Goal: Information Seeking & Learning: Learn about a topic

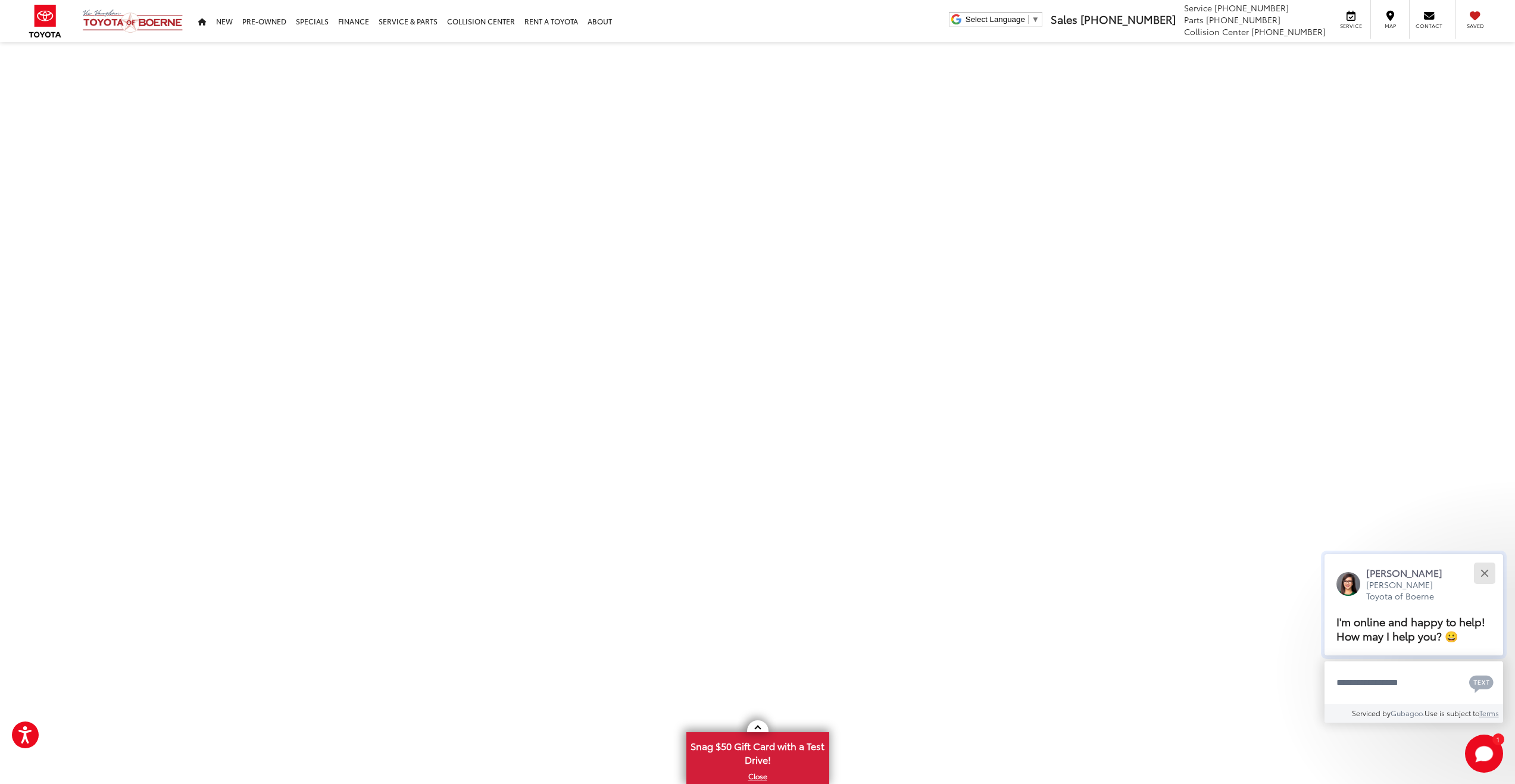
click at [1492, 569] on button "Close" at bounding box center [1484, 572] width 26 height 26
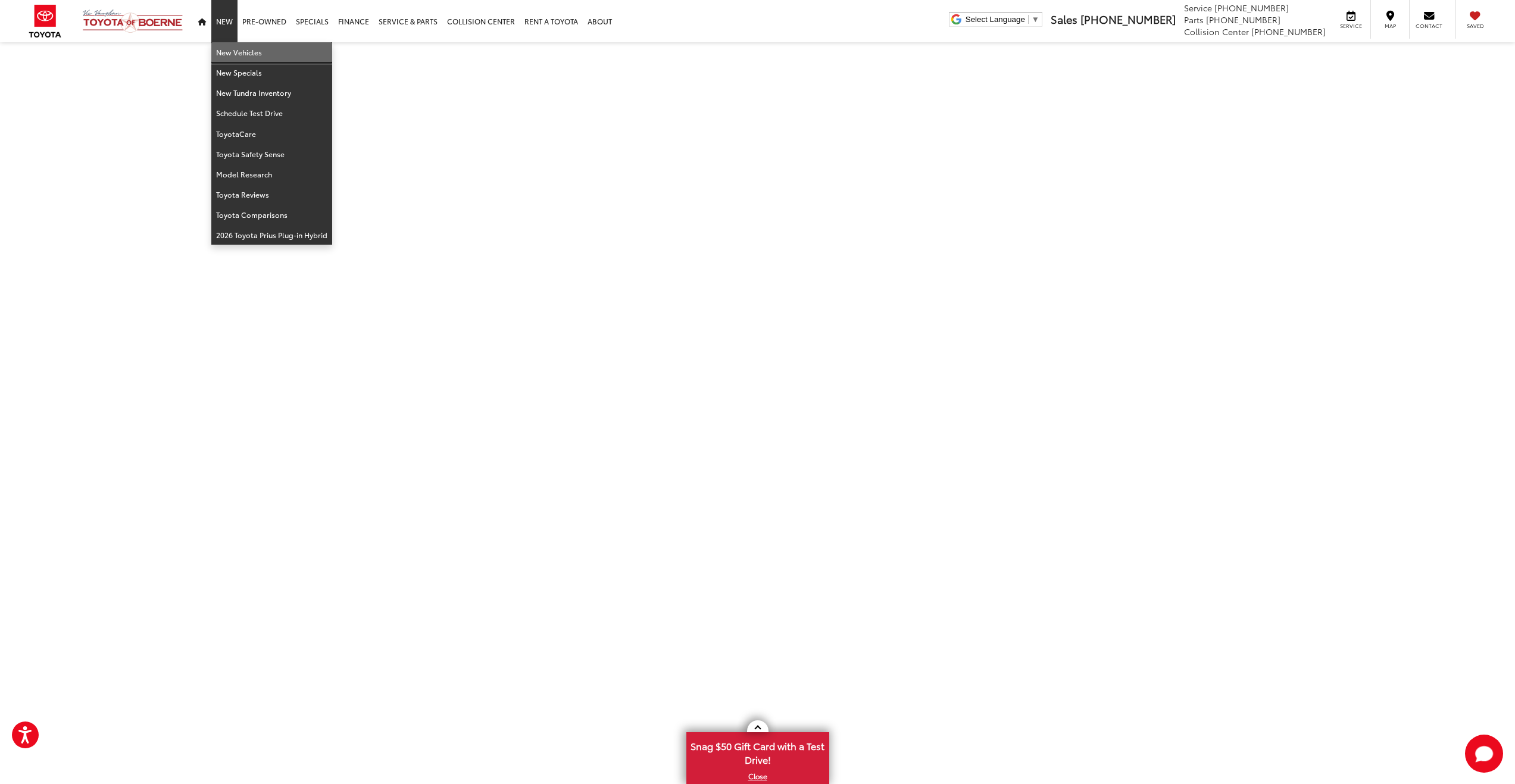
click at [236, 54] on link "New Vehicles" at bounding box center [271, 53] width 121 height 20
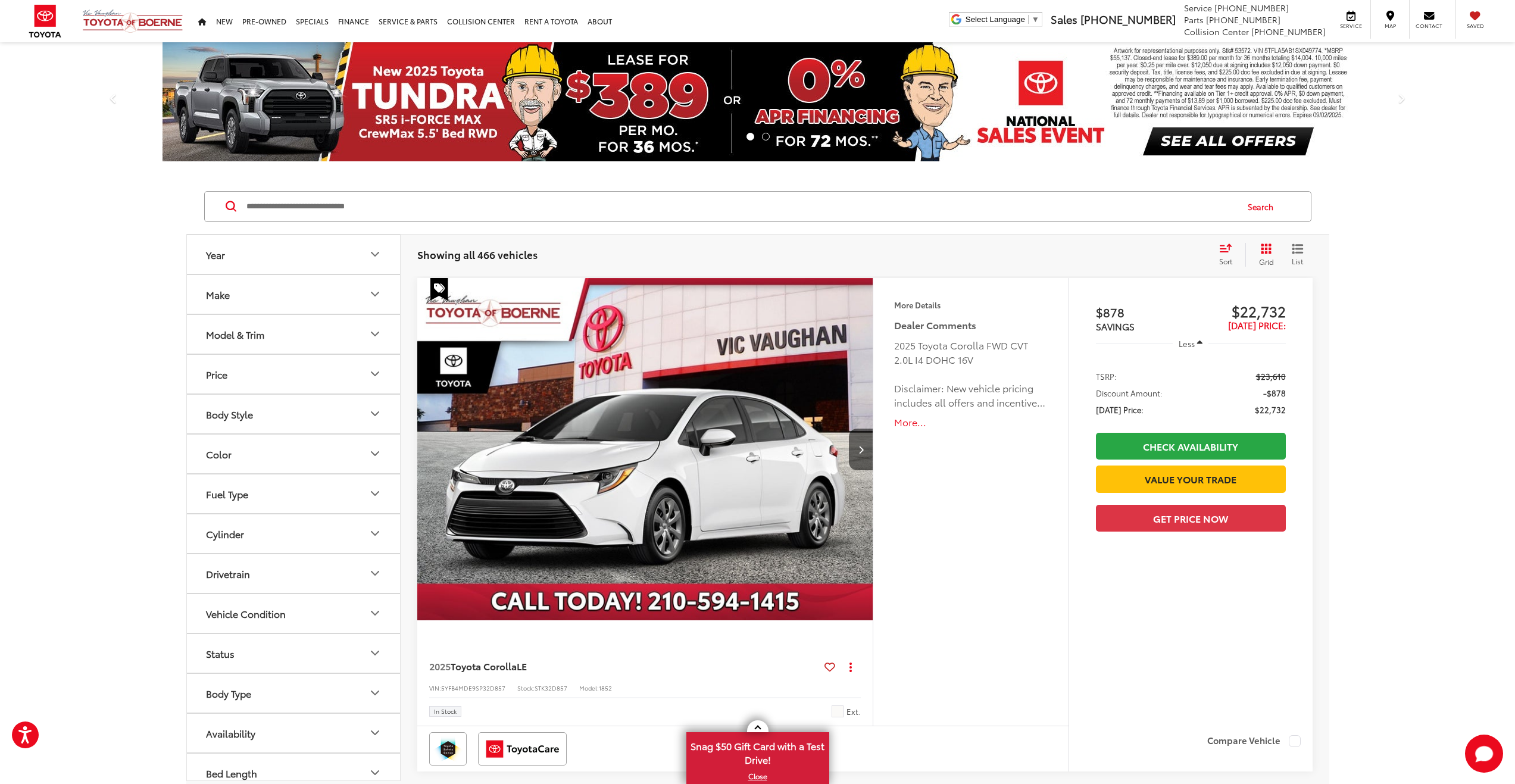
click at [267, 338] on button "Model & Trim" at bounding box center [294, 334] width 214 height 39
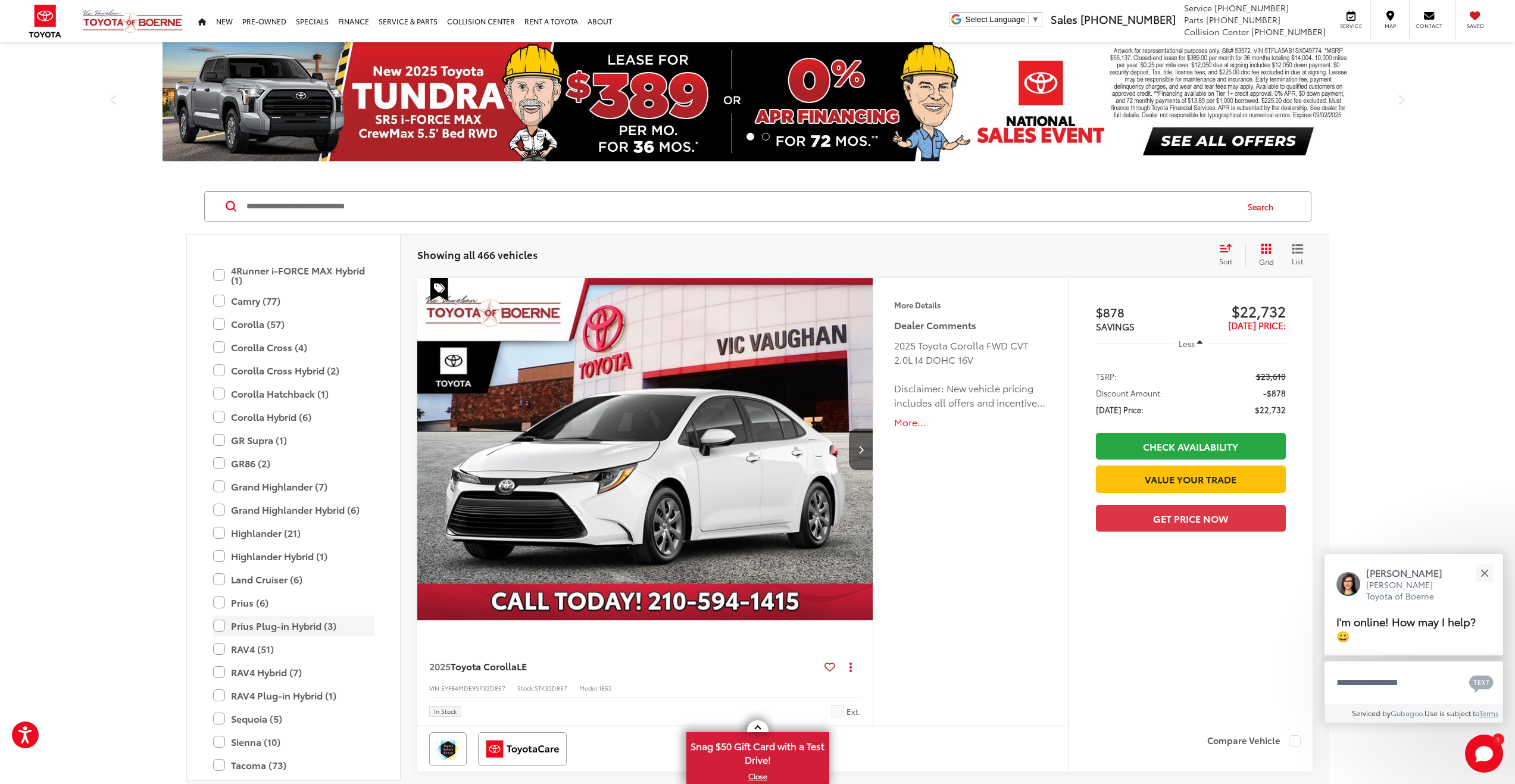
scroll to position [179, 0]
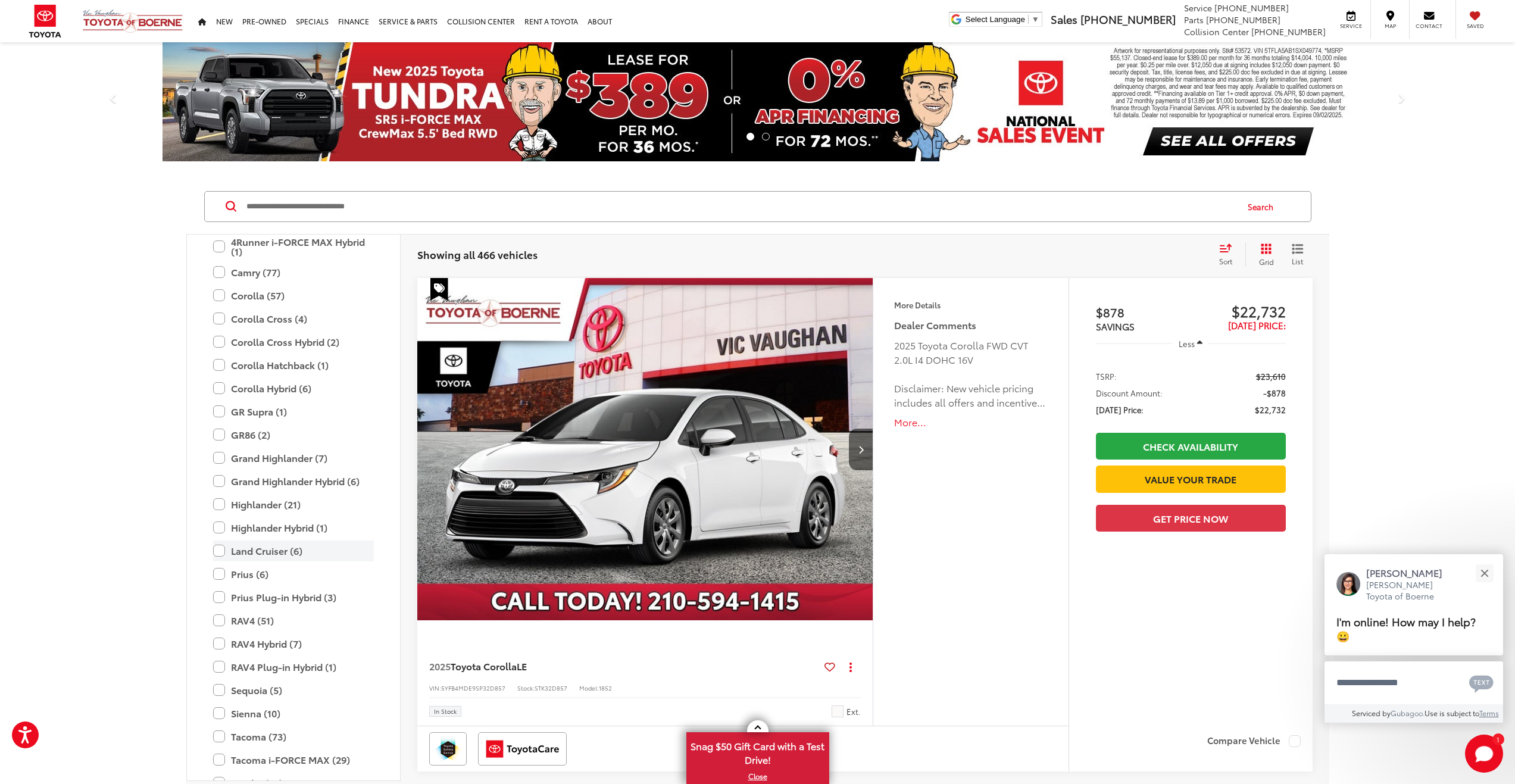
click at [252, 551] on label "Land Cruiser (6)" at bounding box center [294, 551] width 161 height 21
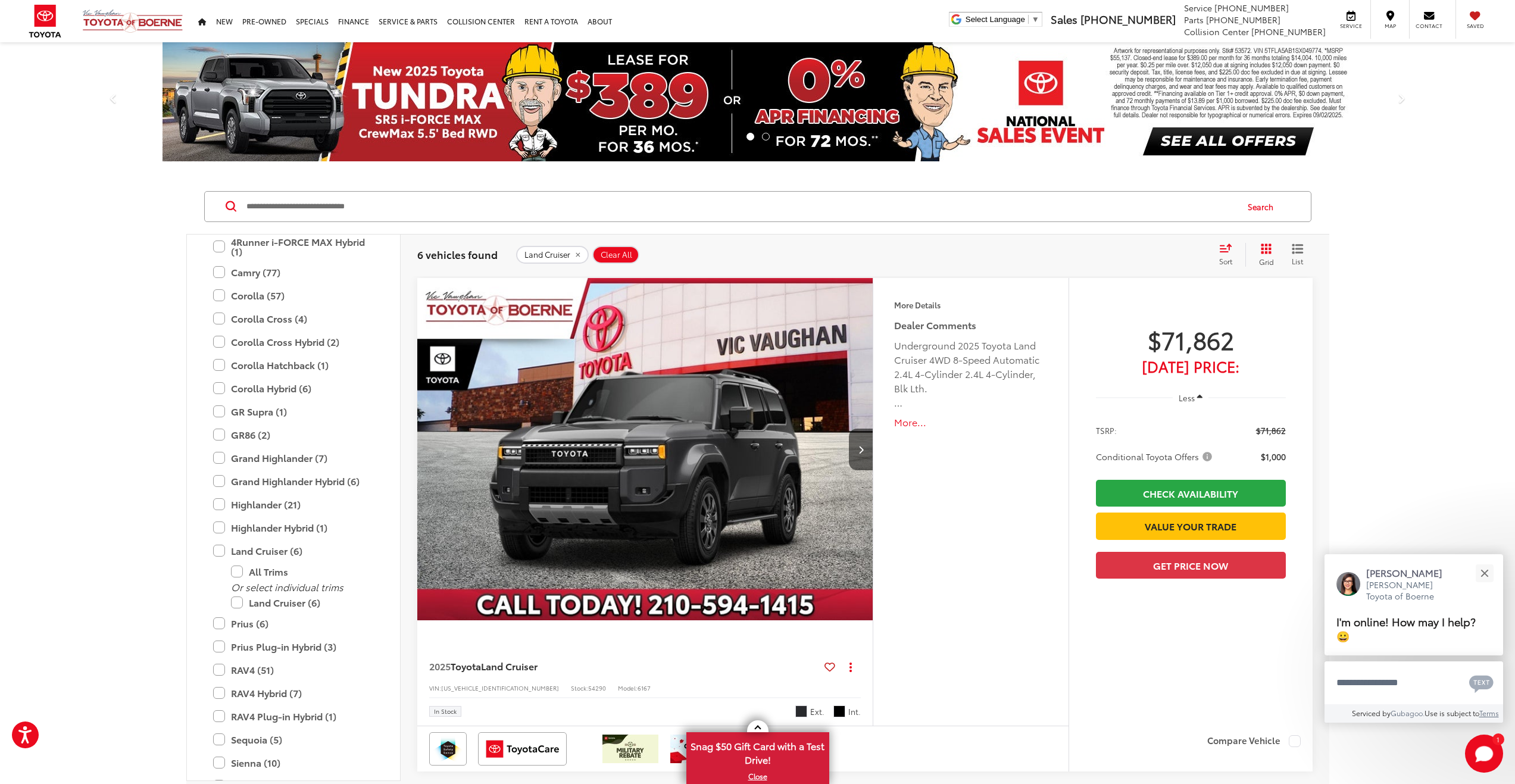
click at [1264, 251] on icon "Grid View" at bounding box center [1267, 249] width 11 height 11
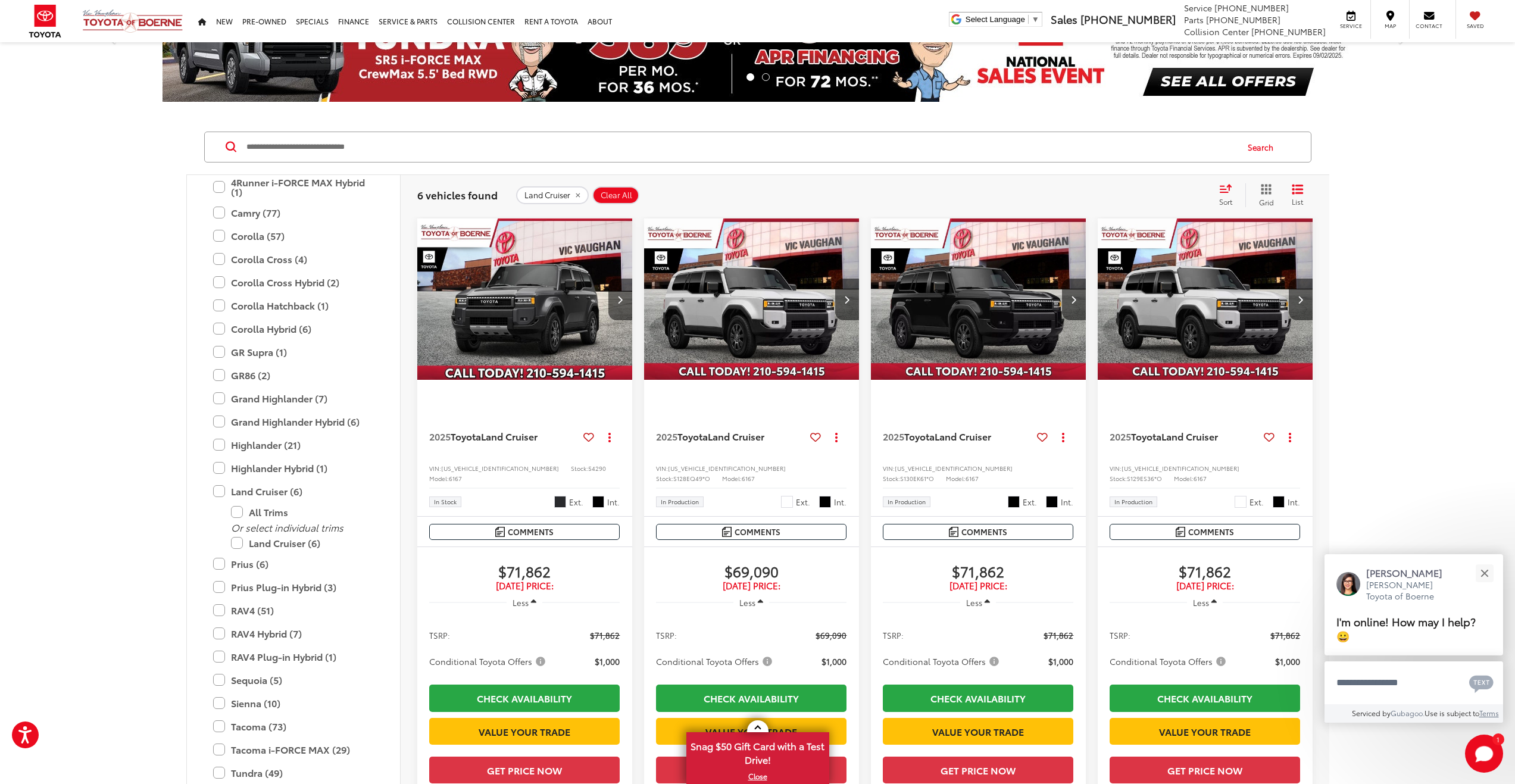
scroll to position [119, 0]
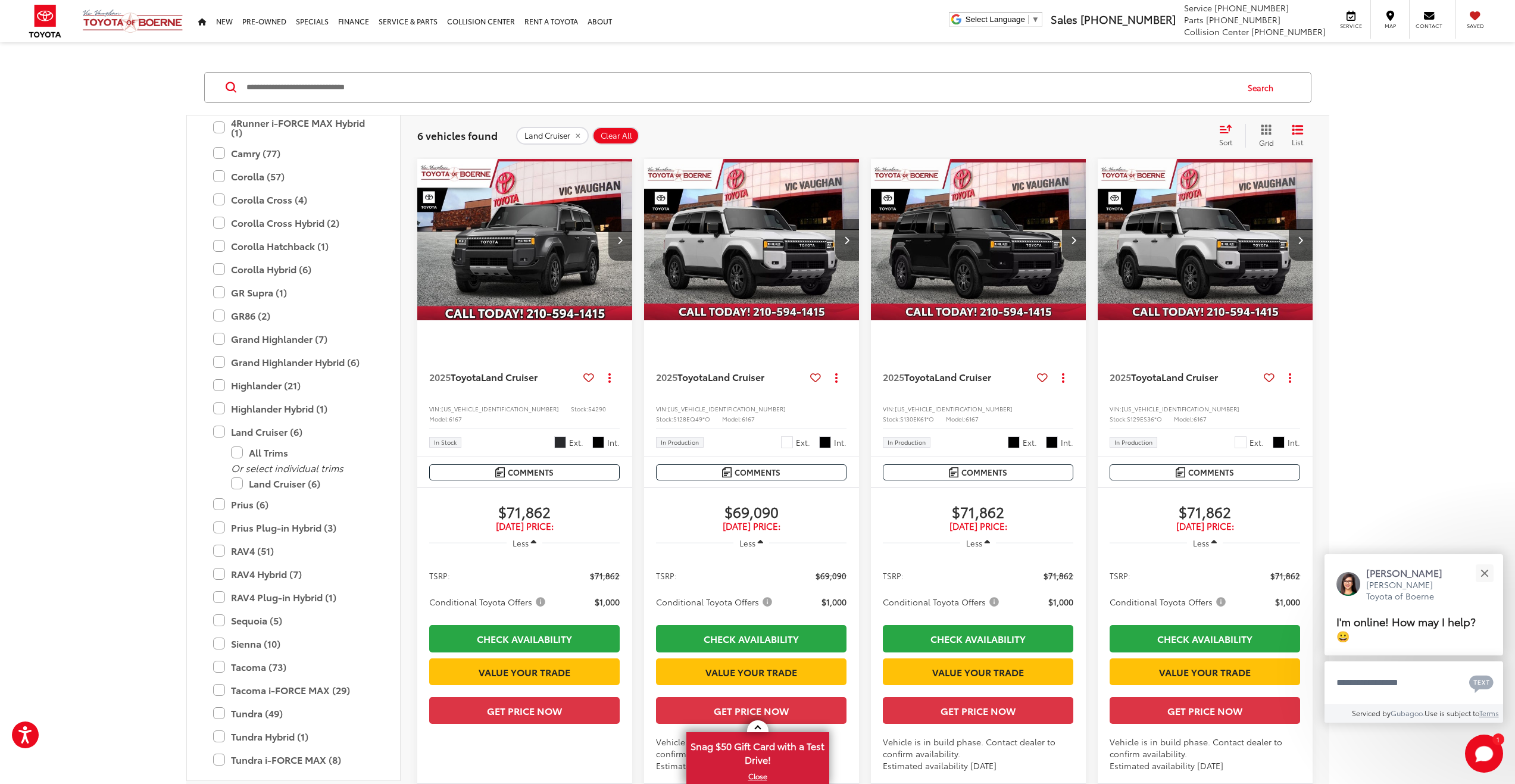
click at [765, 251] on img "2025 Toyota Land Cruiser Land Cruiser 0" at bounding box center [752, 240] width 217 height 162
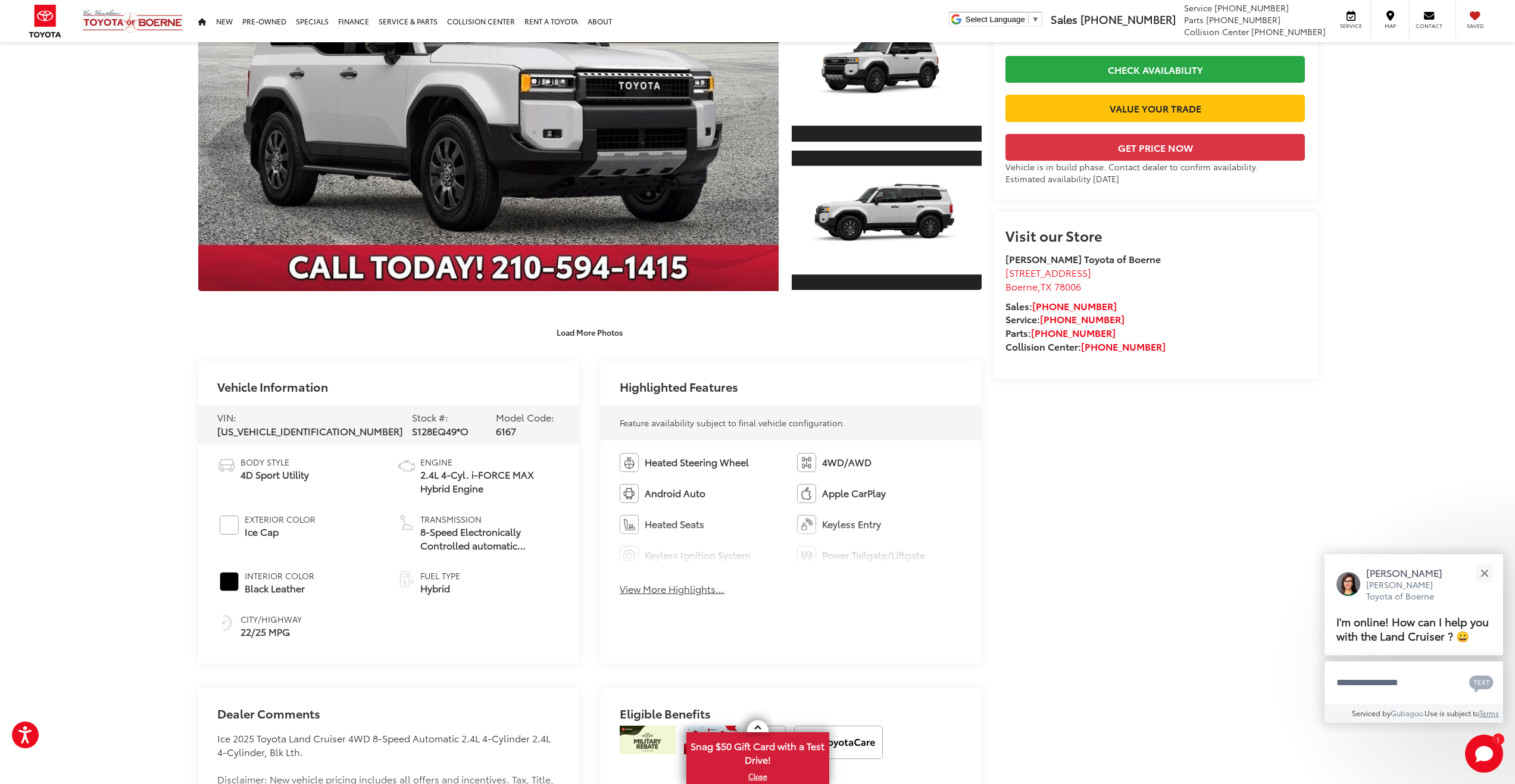
scroll to position [298, 0]
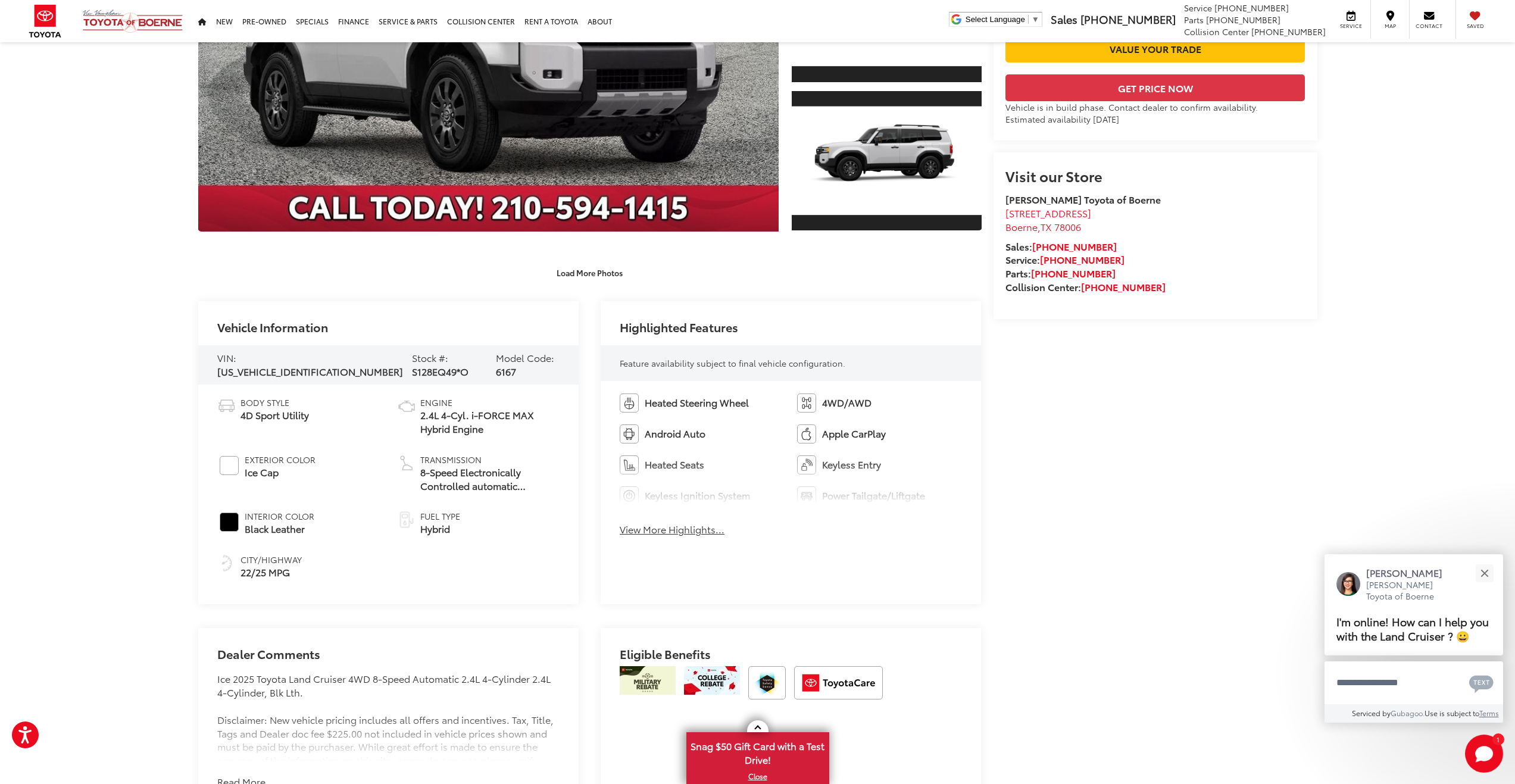
click at [698, 534] on button "View More Highlights..." at bounding box center [671, 530] width 104 height 14
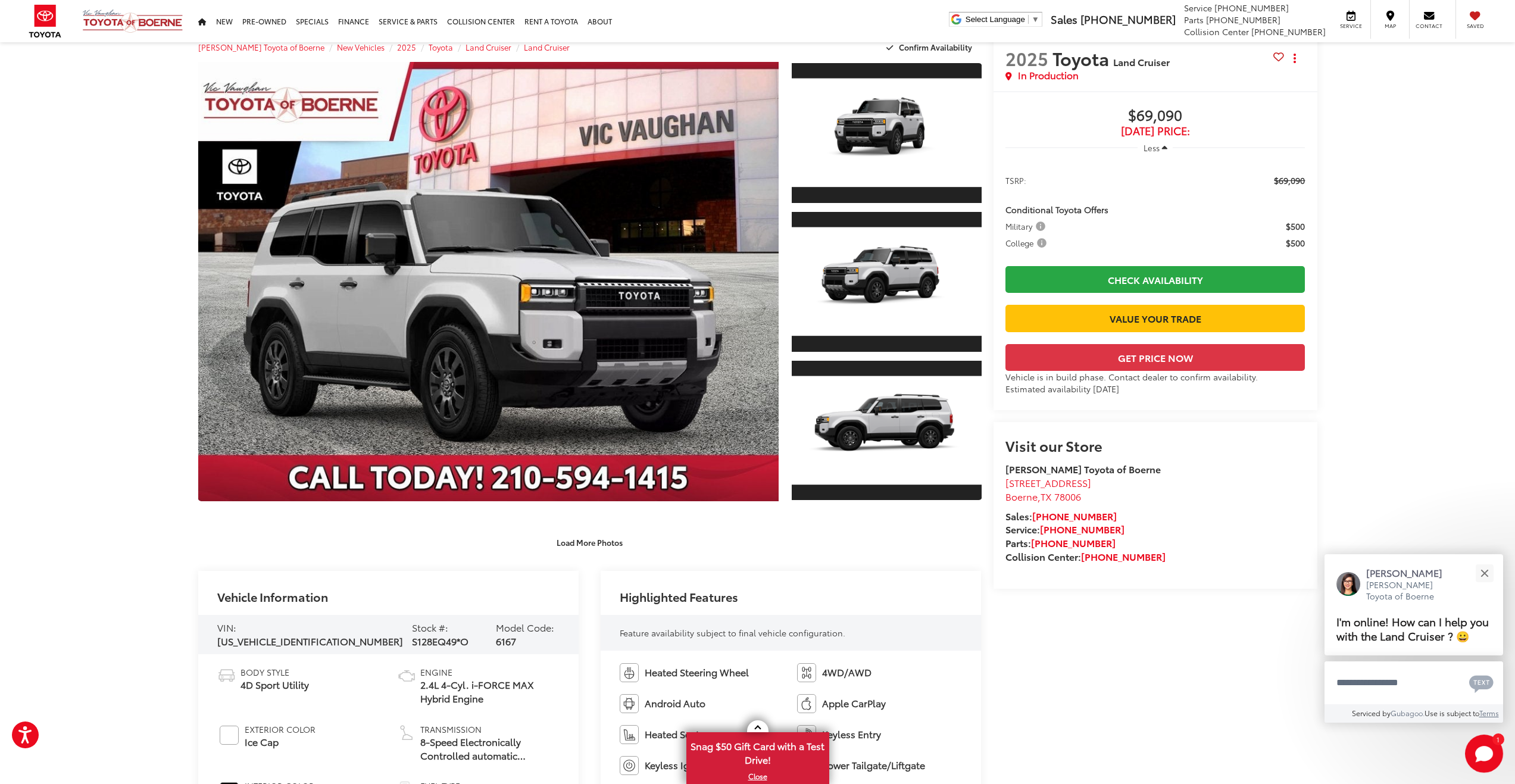
scroll to position [0, 0]
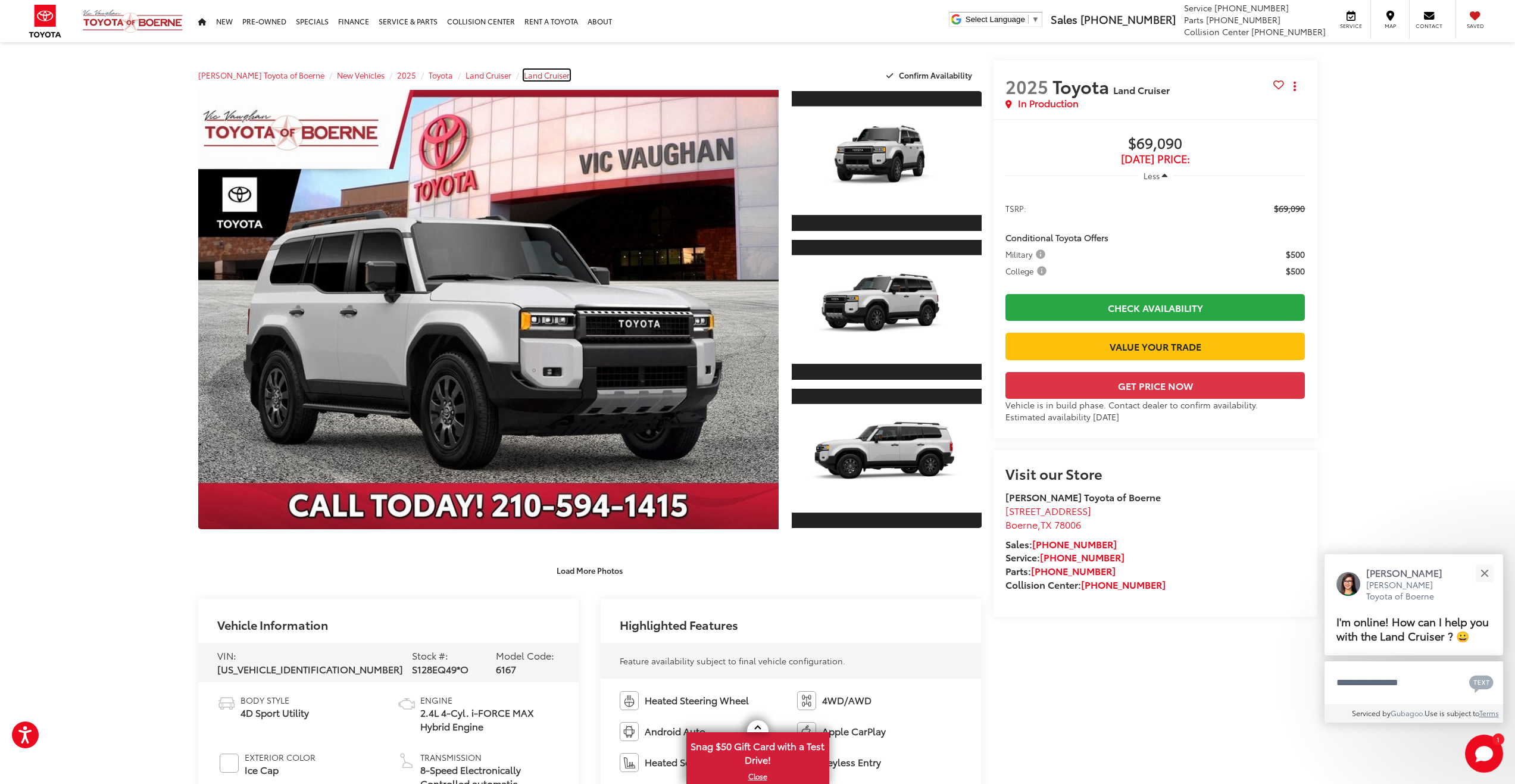
click at [530, 77] on span "Land Cruiser" at bounding box center [546, 75] width 46 height 11
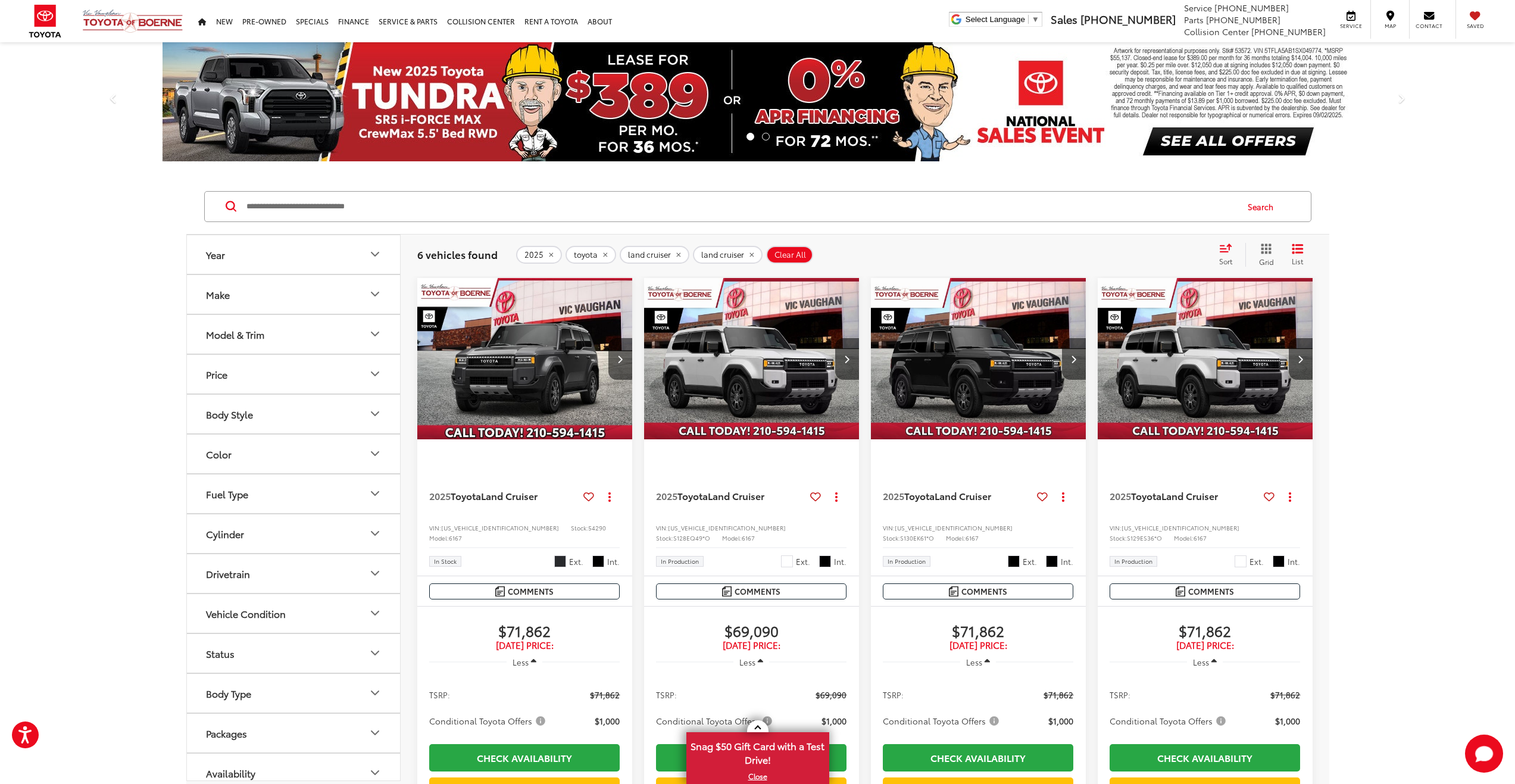
click at [1155, 356] on img "2025 Toyota Land Cruiser Land Cruiser 0" at bounding box center [1206, 360] width 217 height 162
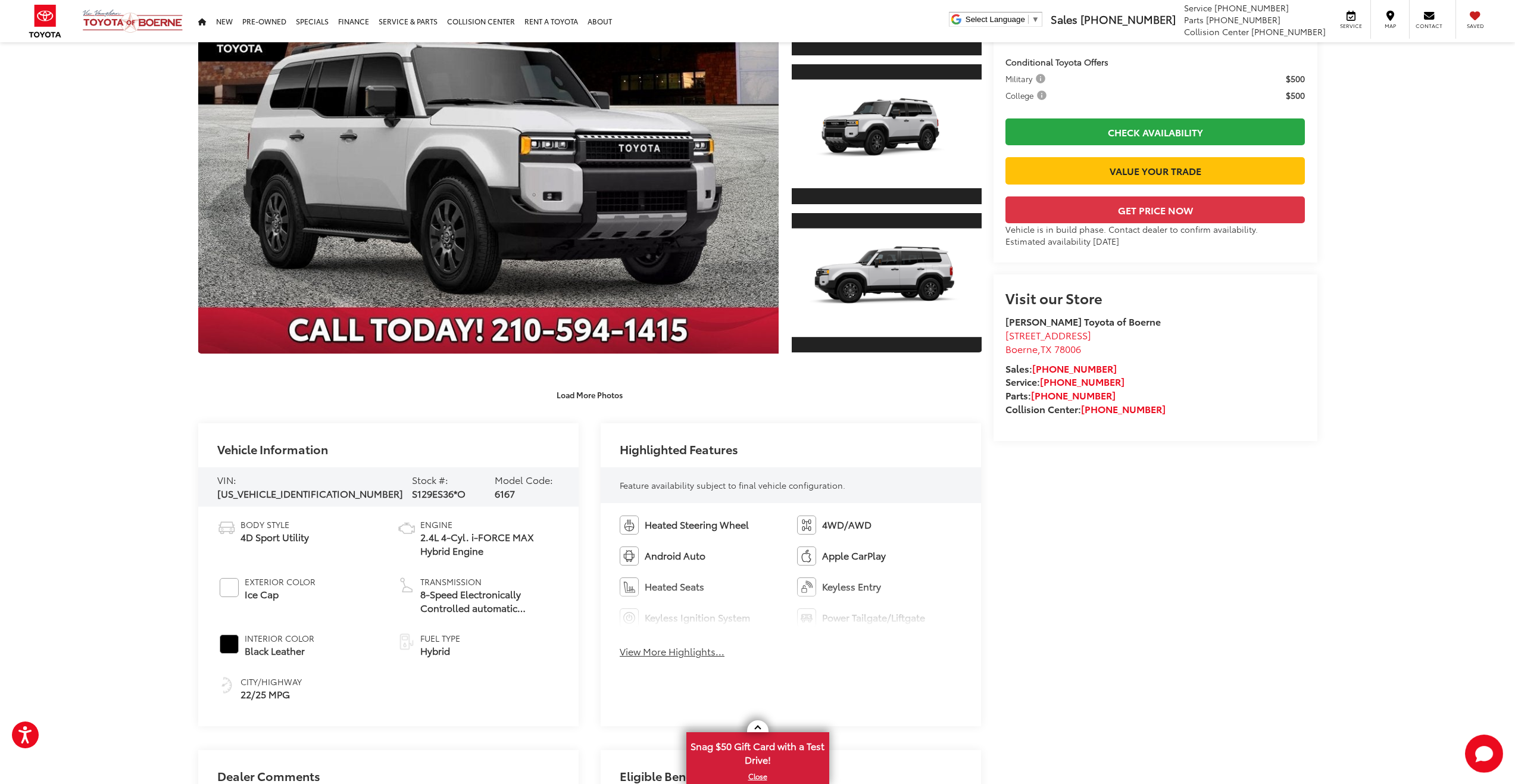
scroll to position [298, 0]
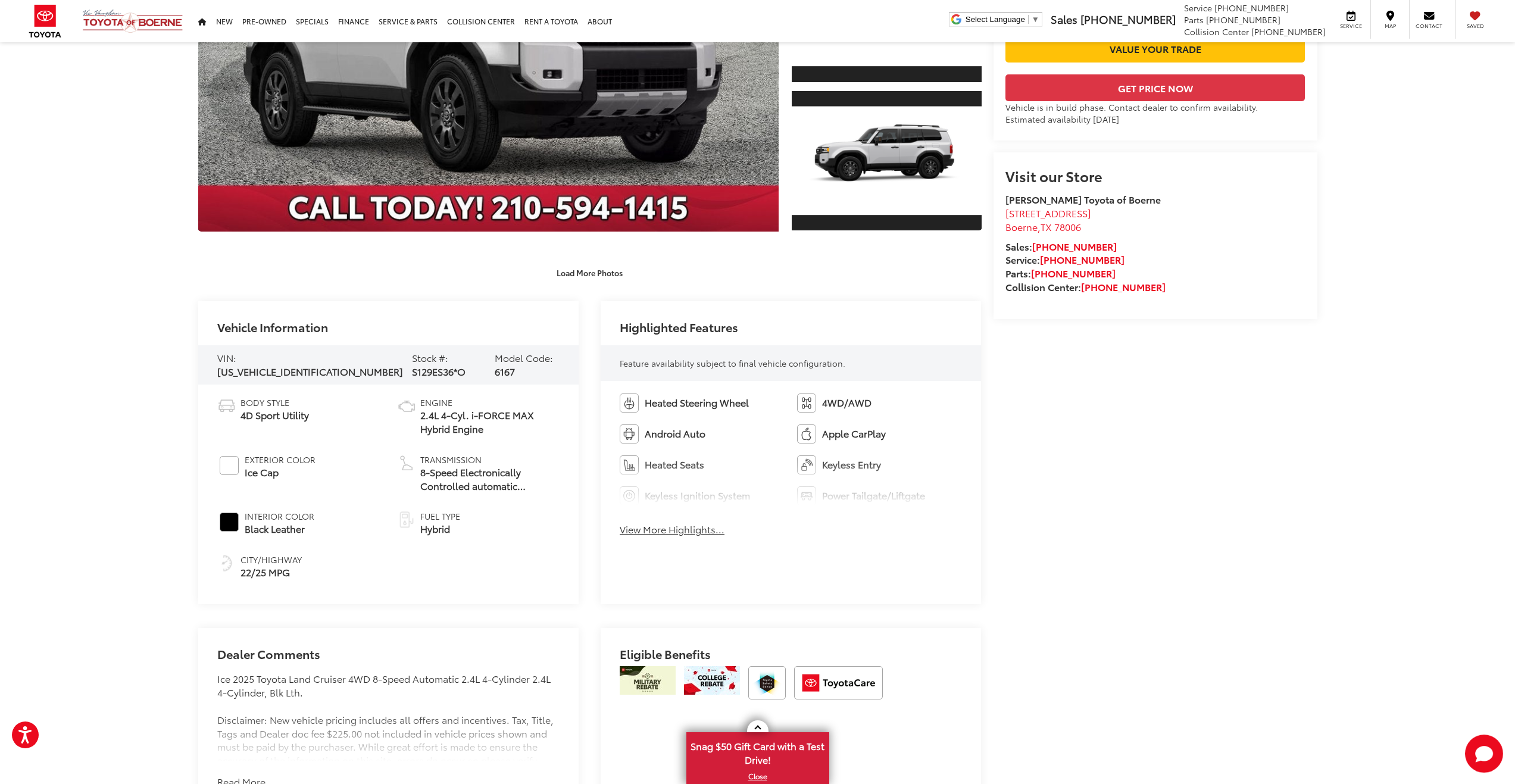
click at [682, 534] on button "View More Highlights..." at bounding box center [671, 530] width 104 height 14
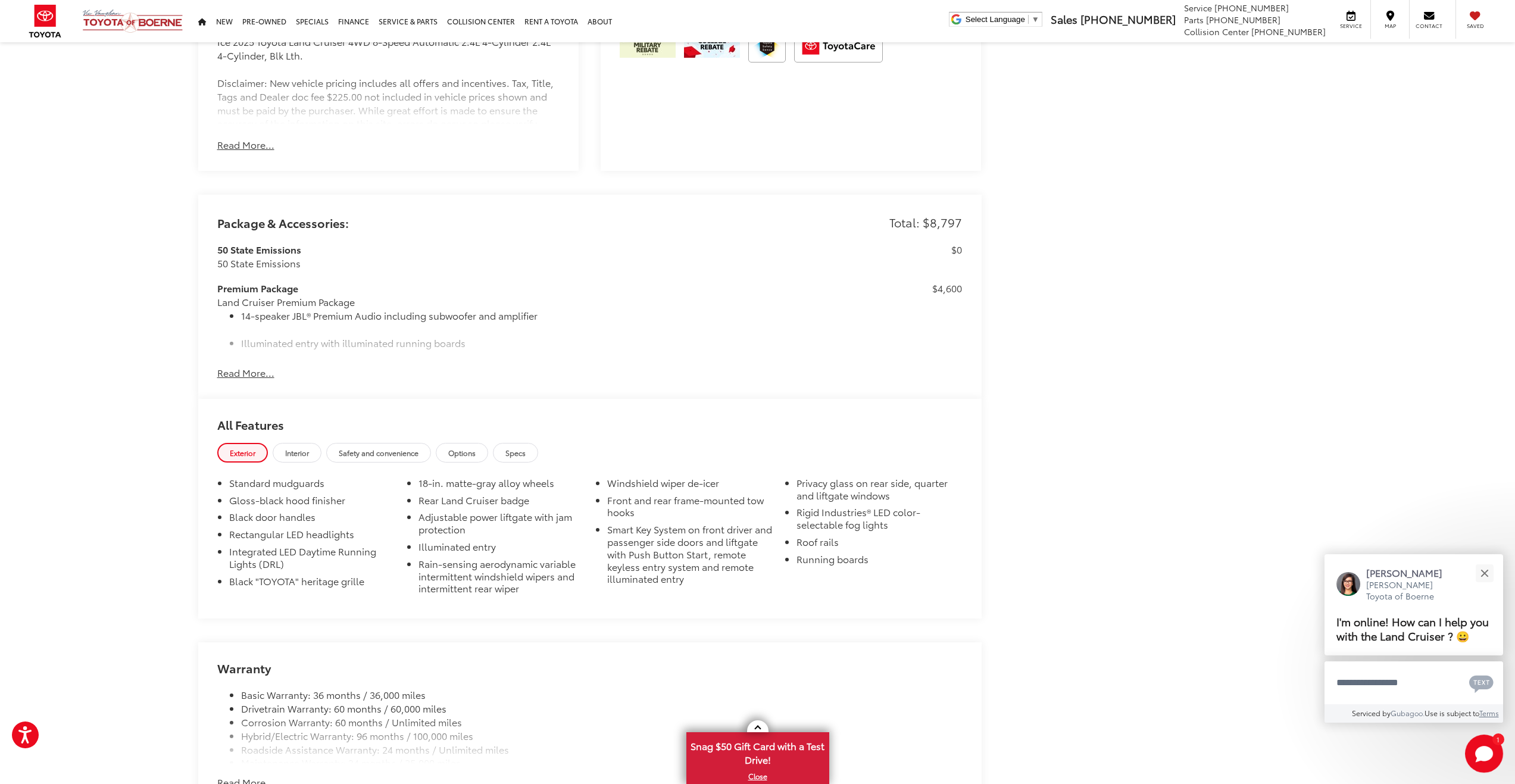
scroll to position [1131, 0]
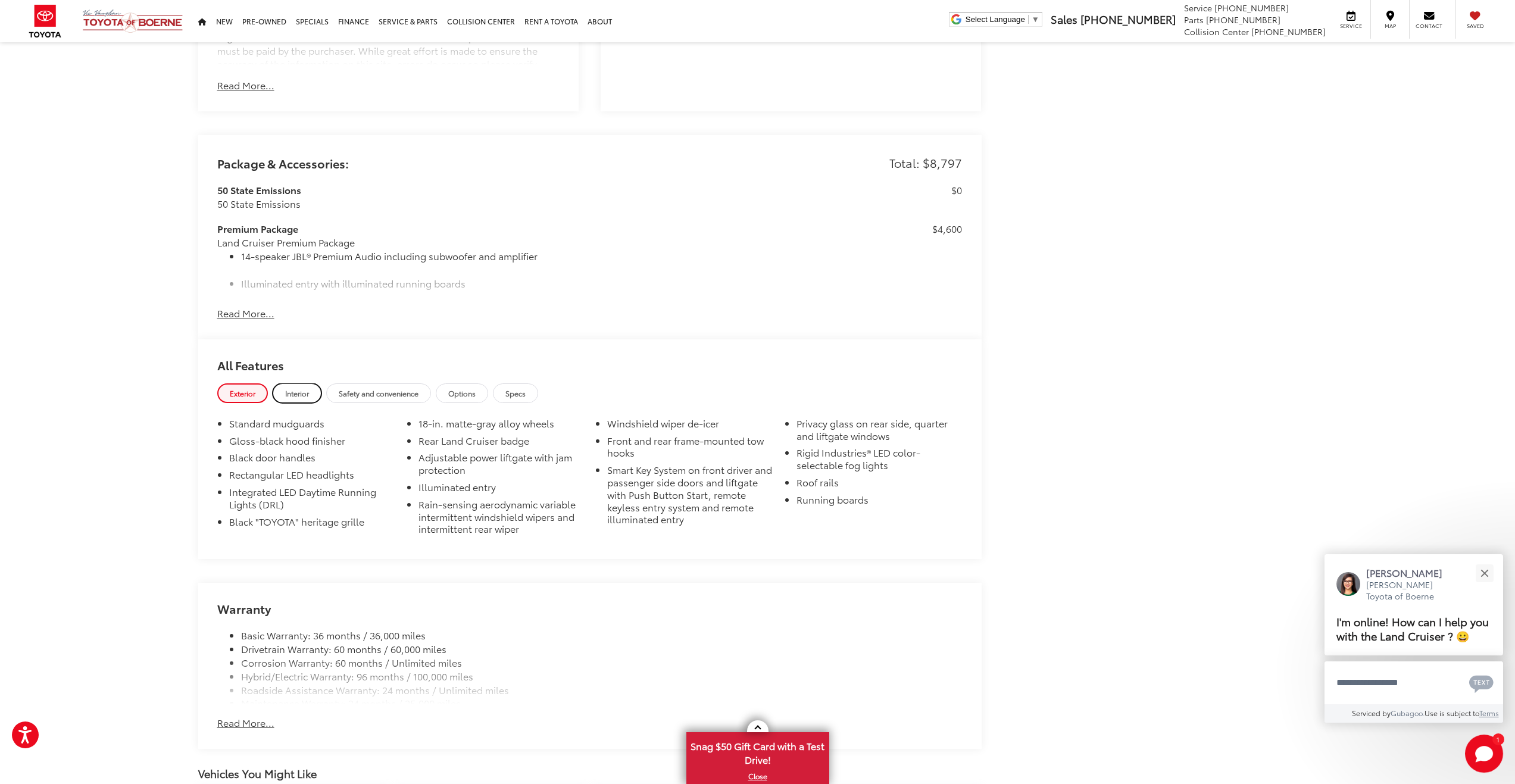
click at [284, 394] on link "Interior" at bounding box center [297, 393] width 49 height 19
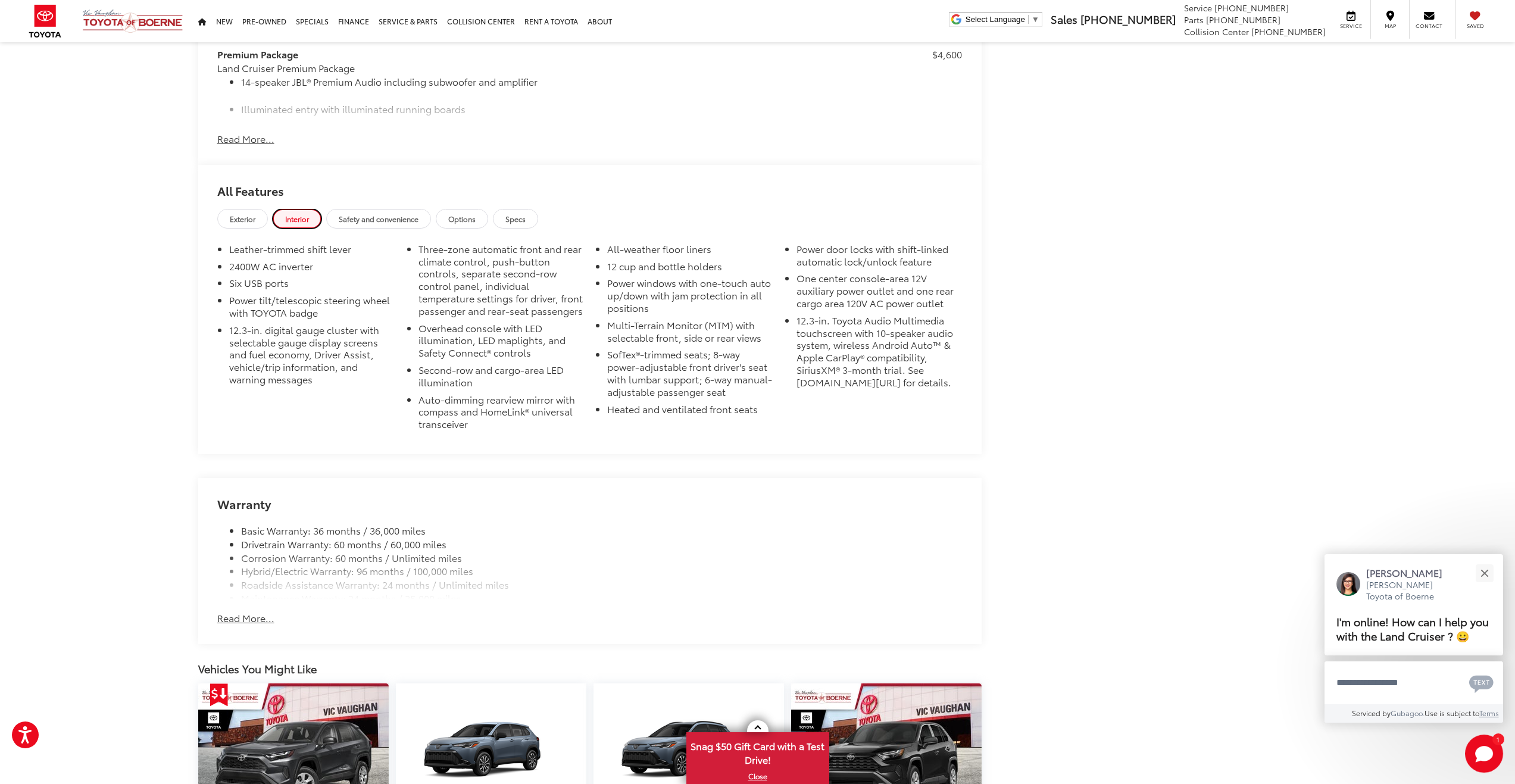
scroll to position [1310, 0]
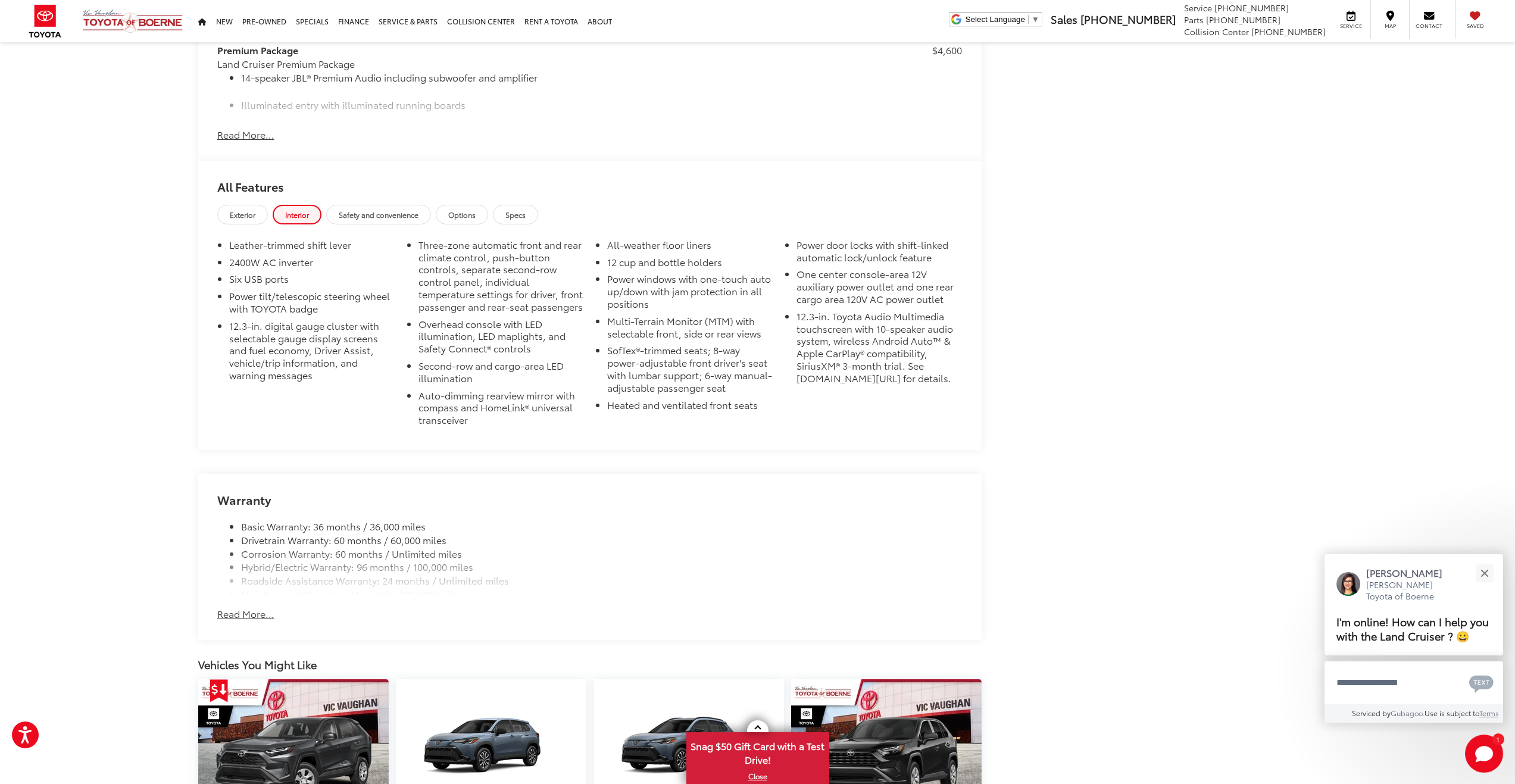
click at [242, 608] on button "Read More..." at bounding box center [246, 614] width 57 height 14
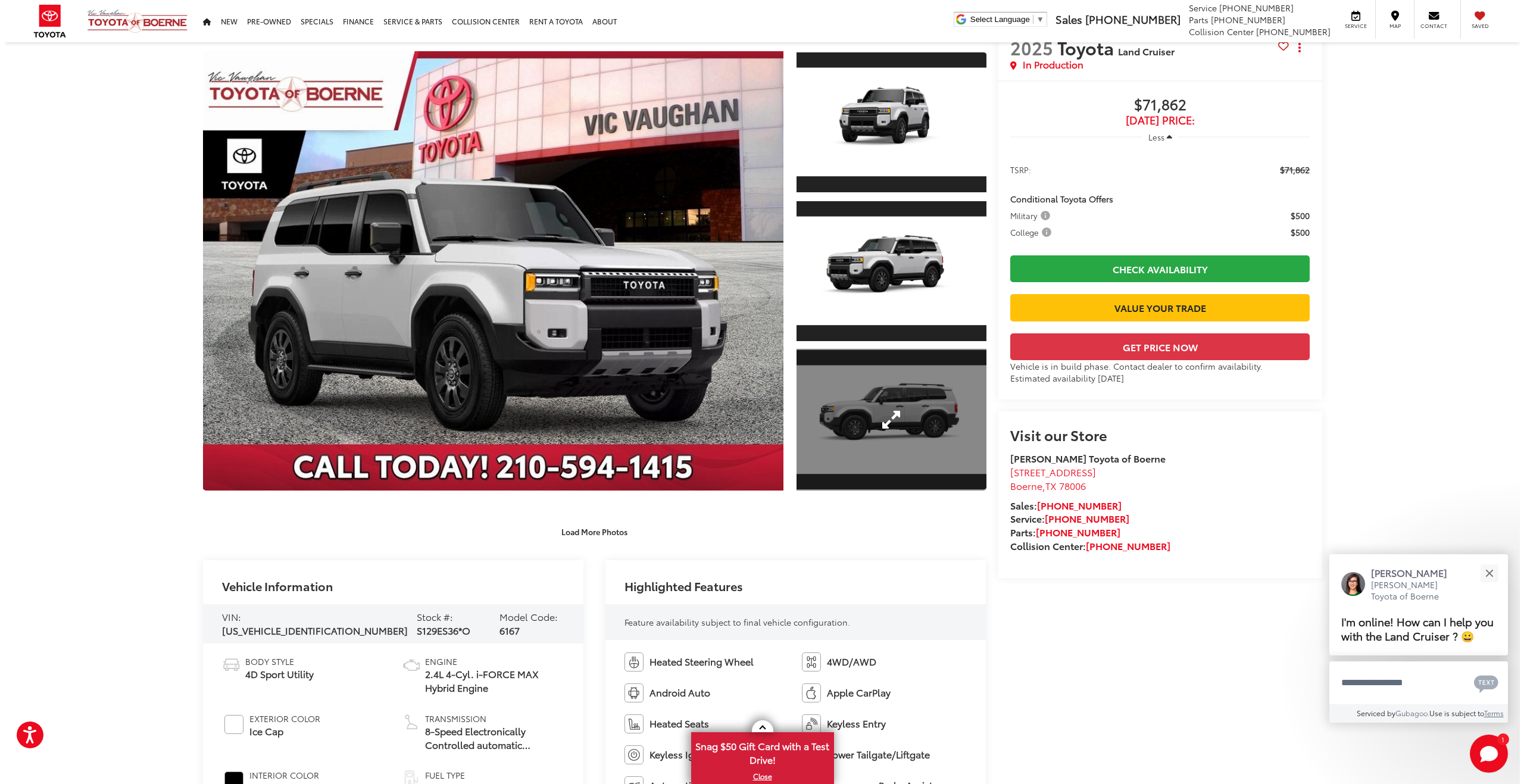
scroll to position [60, 0]
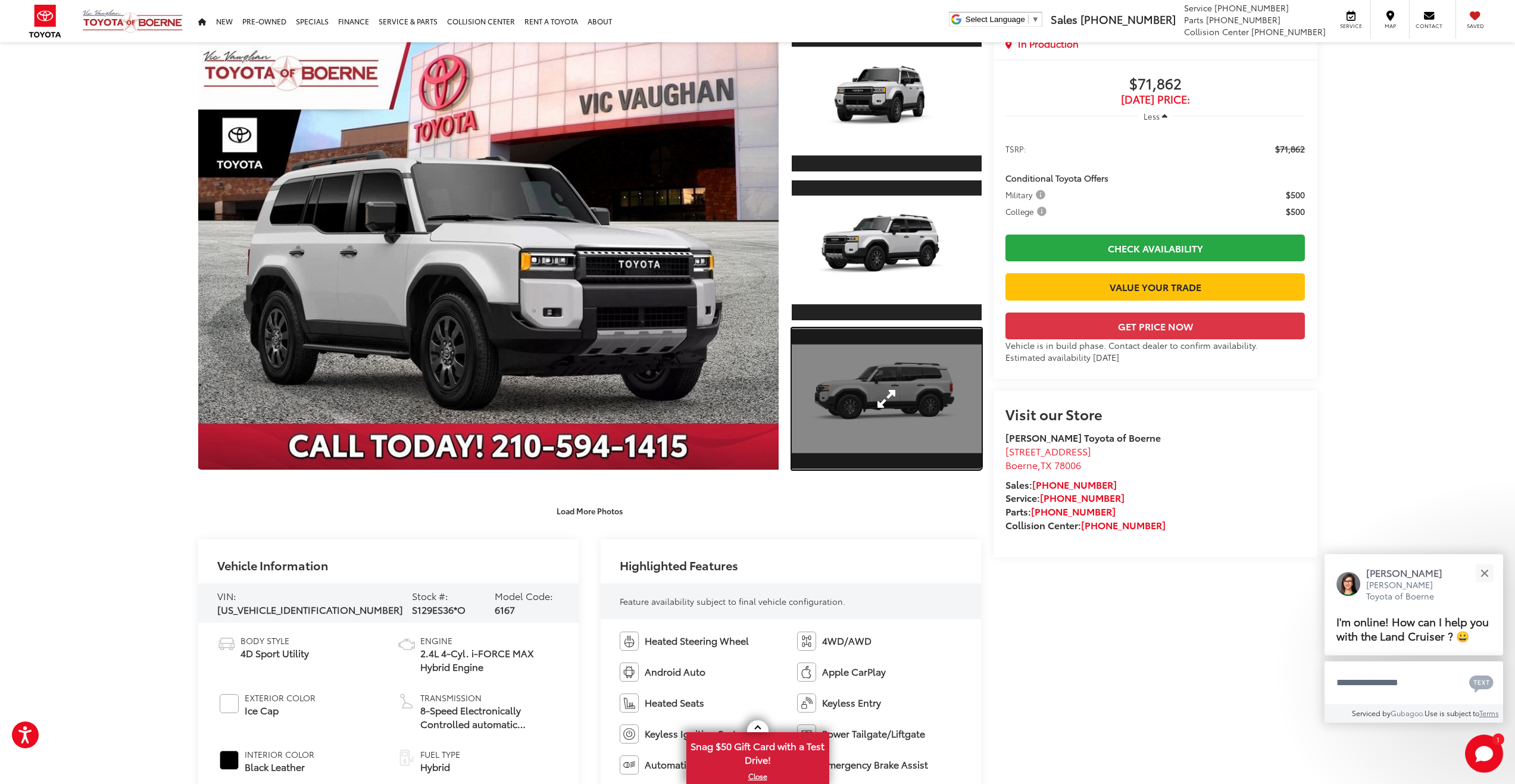
click at [872, 410] on link "Expand Photo 3" at bounding box center [886, 399] width 189 height 142
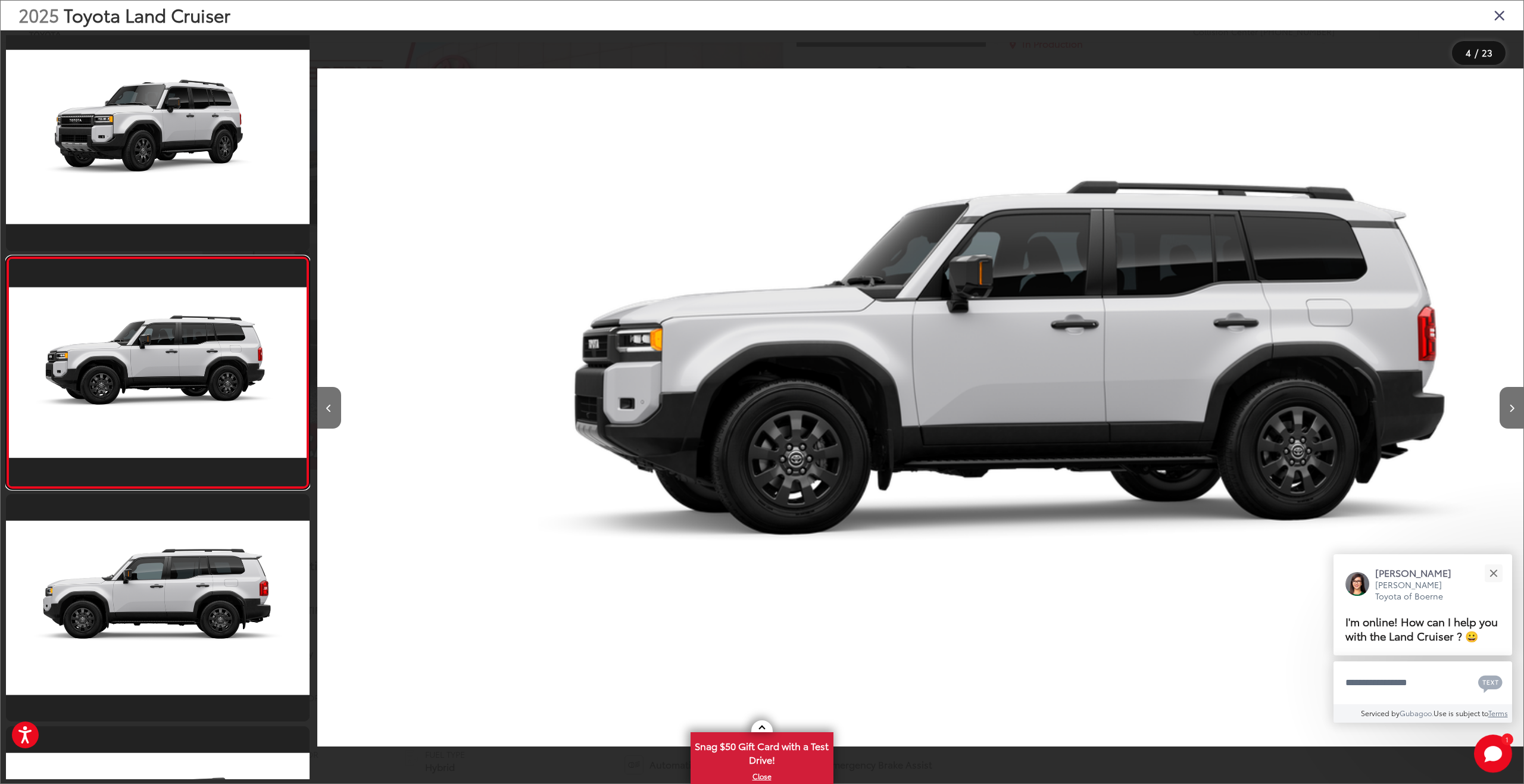
scroll to position [0, 3619]
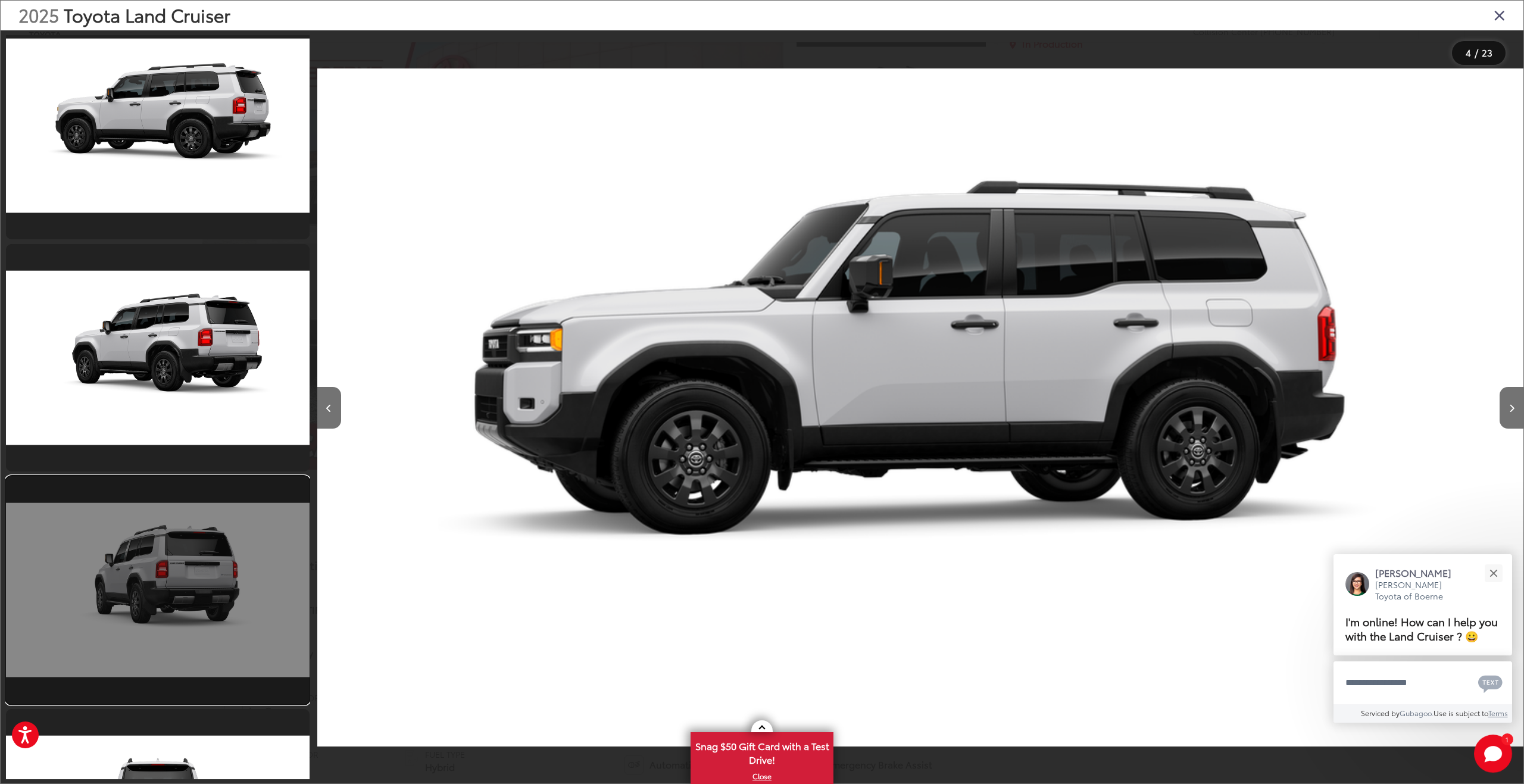
click at [175, 588] on link at bounding box center [158, 590] width 304 height 227
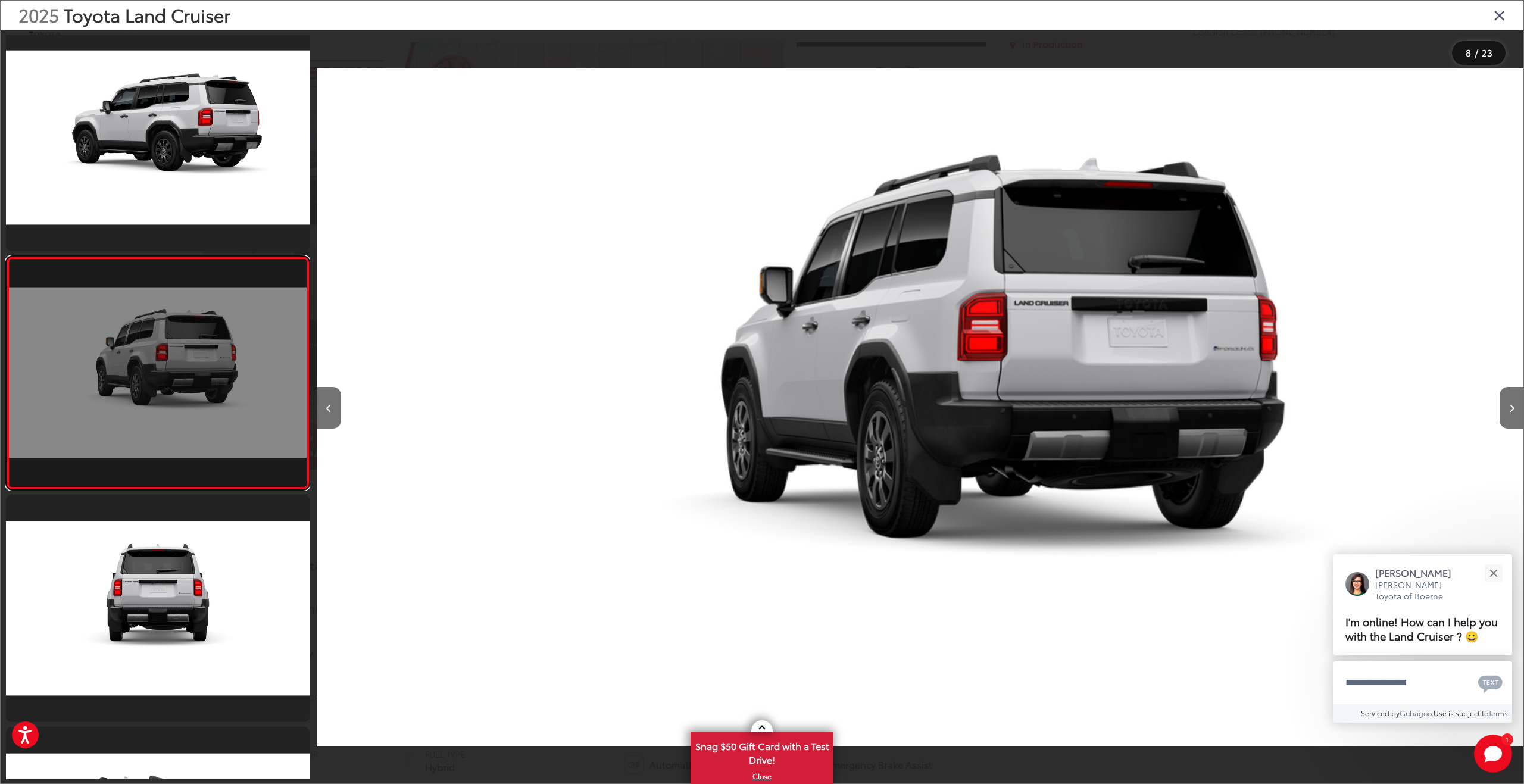
scroll to position [0, 8444]
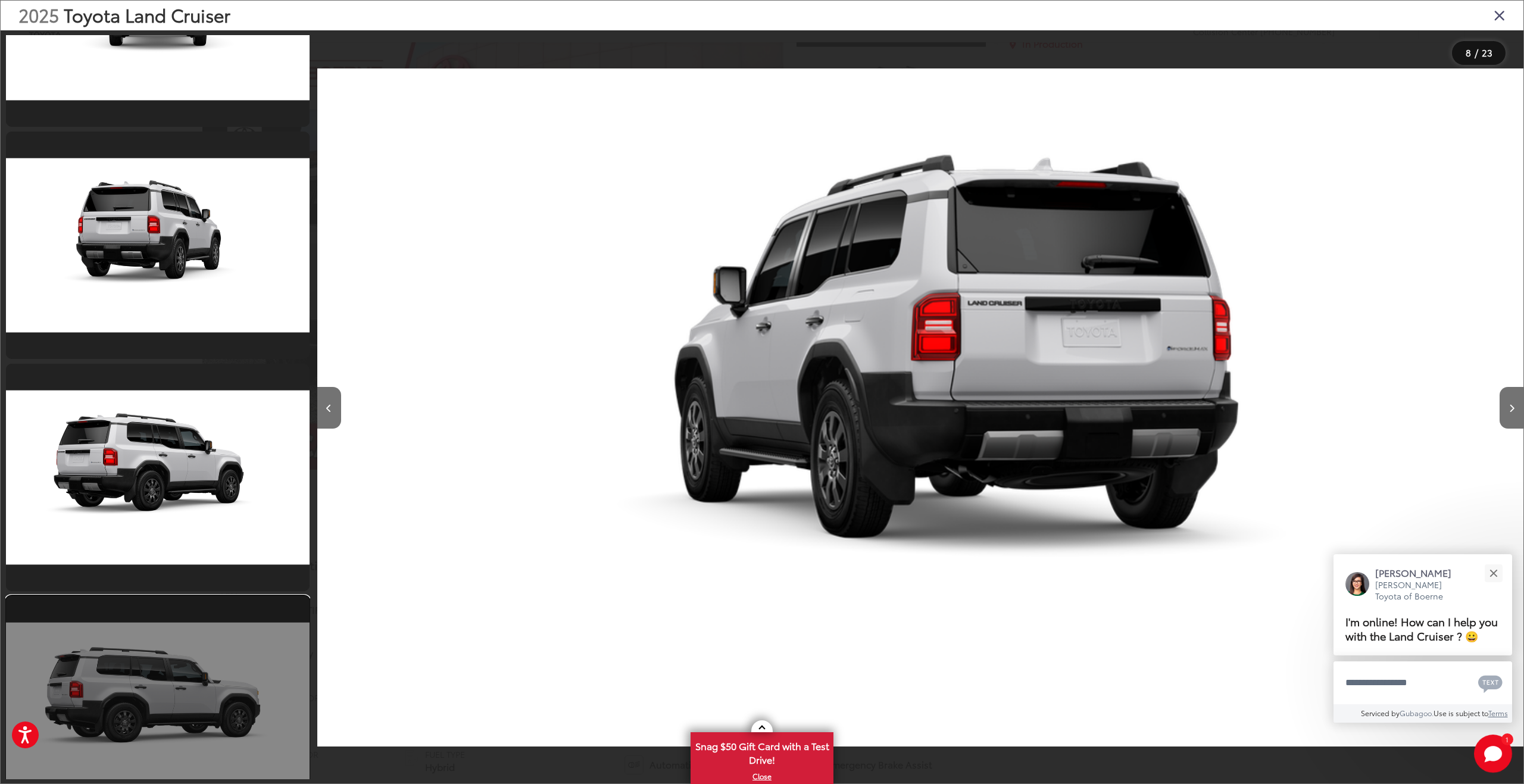
click at [177, 656] on link at bounding box center [158, 710] width 304 height 227
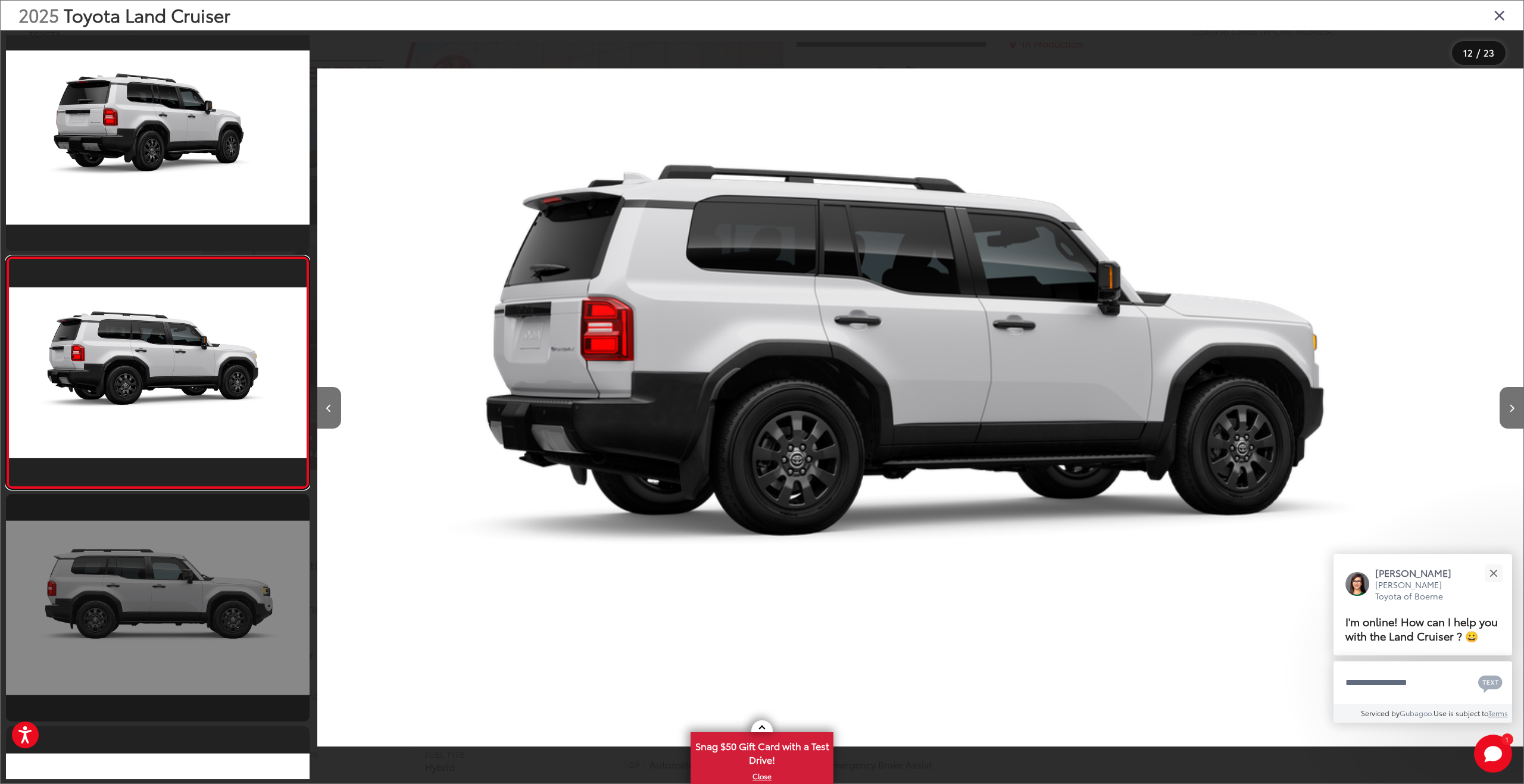
scroll to position [0, 13268]
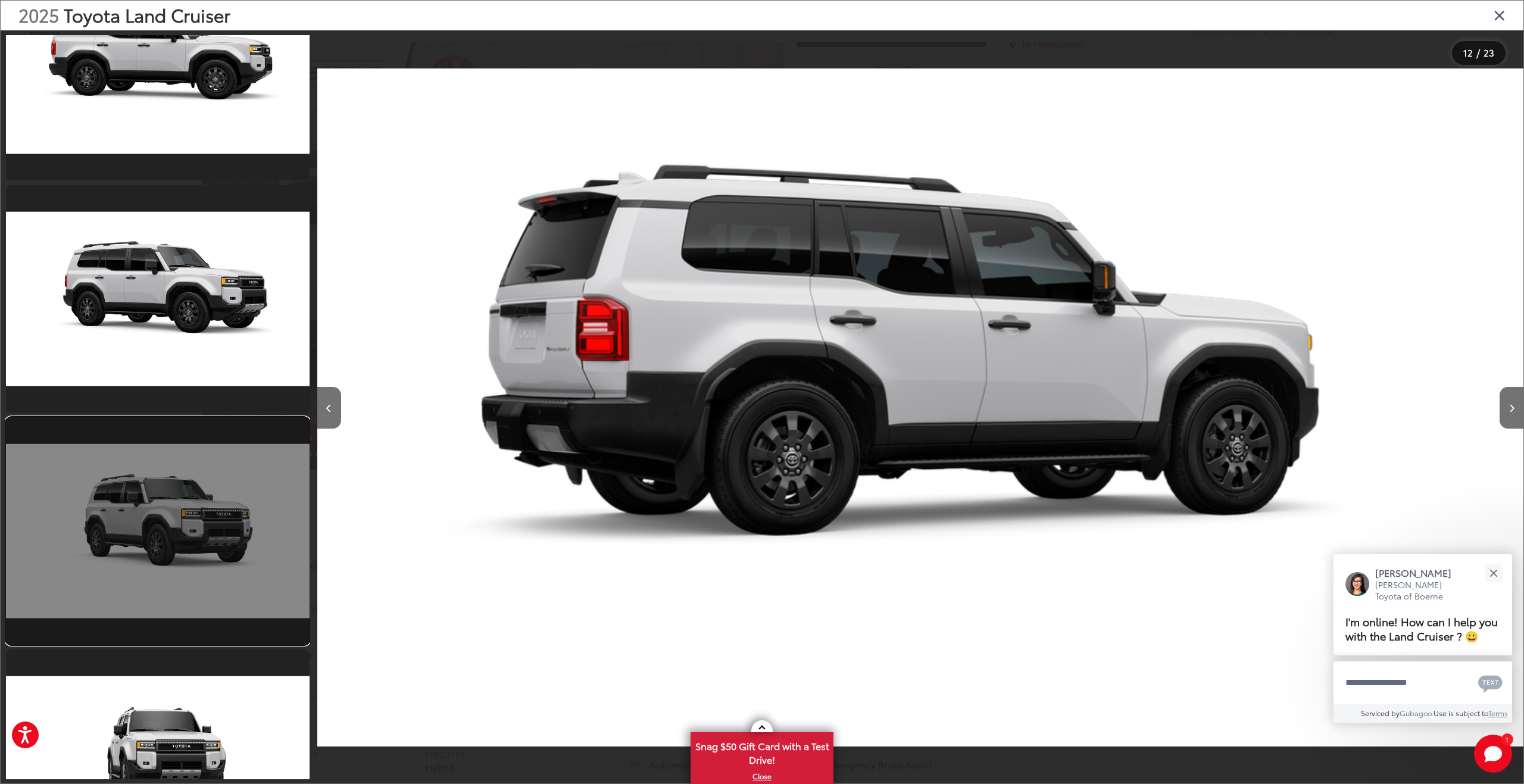
click at [204, 574] on link at bounding box center [158, 531] width 304 height 227
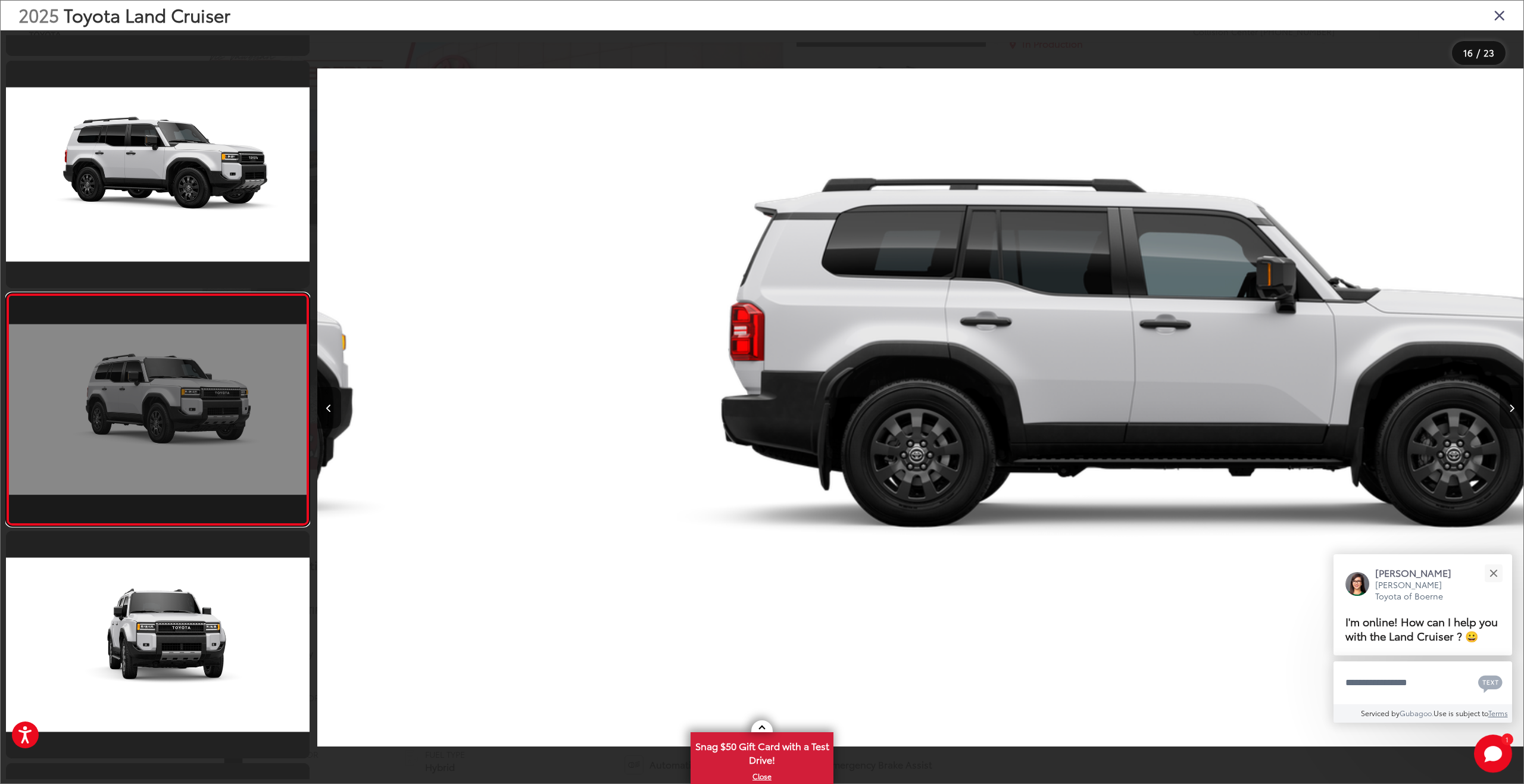
scroll to position [0, 0]
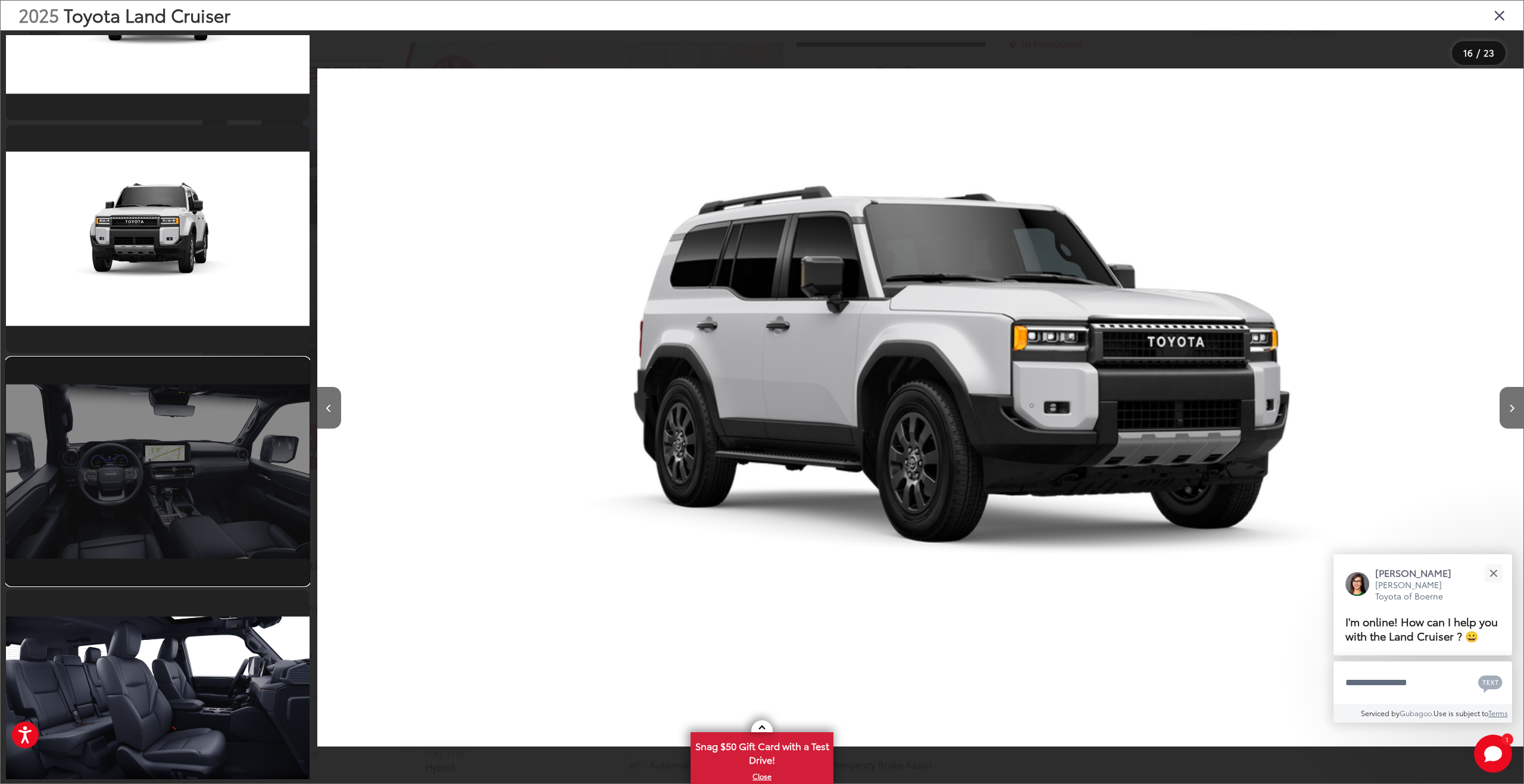
click at [225, 553] on link at bounding box center [158, 472] width 304 height 227
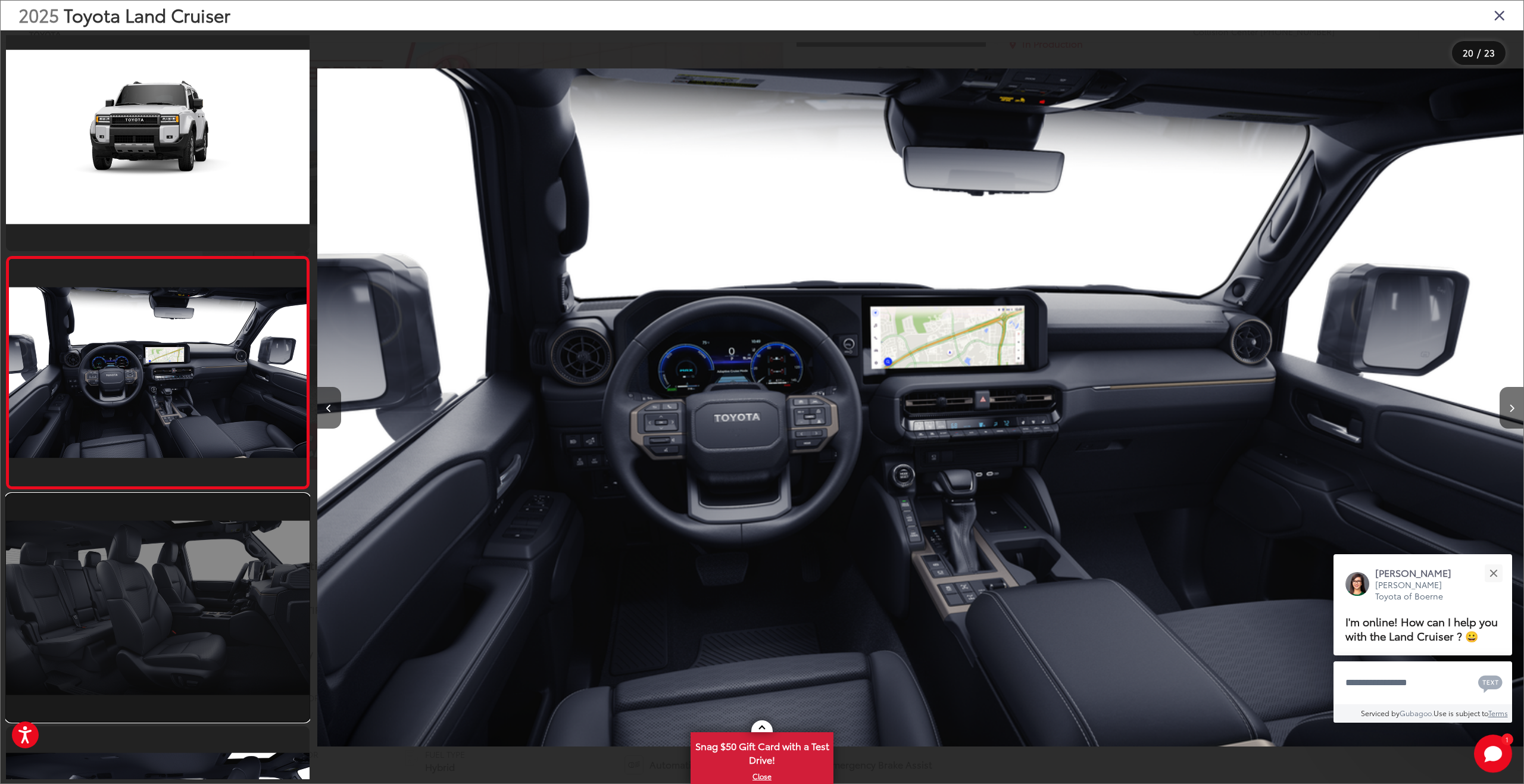
click at [179, 640] on link at bounding box center [158, 608] width 304 height 227
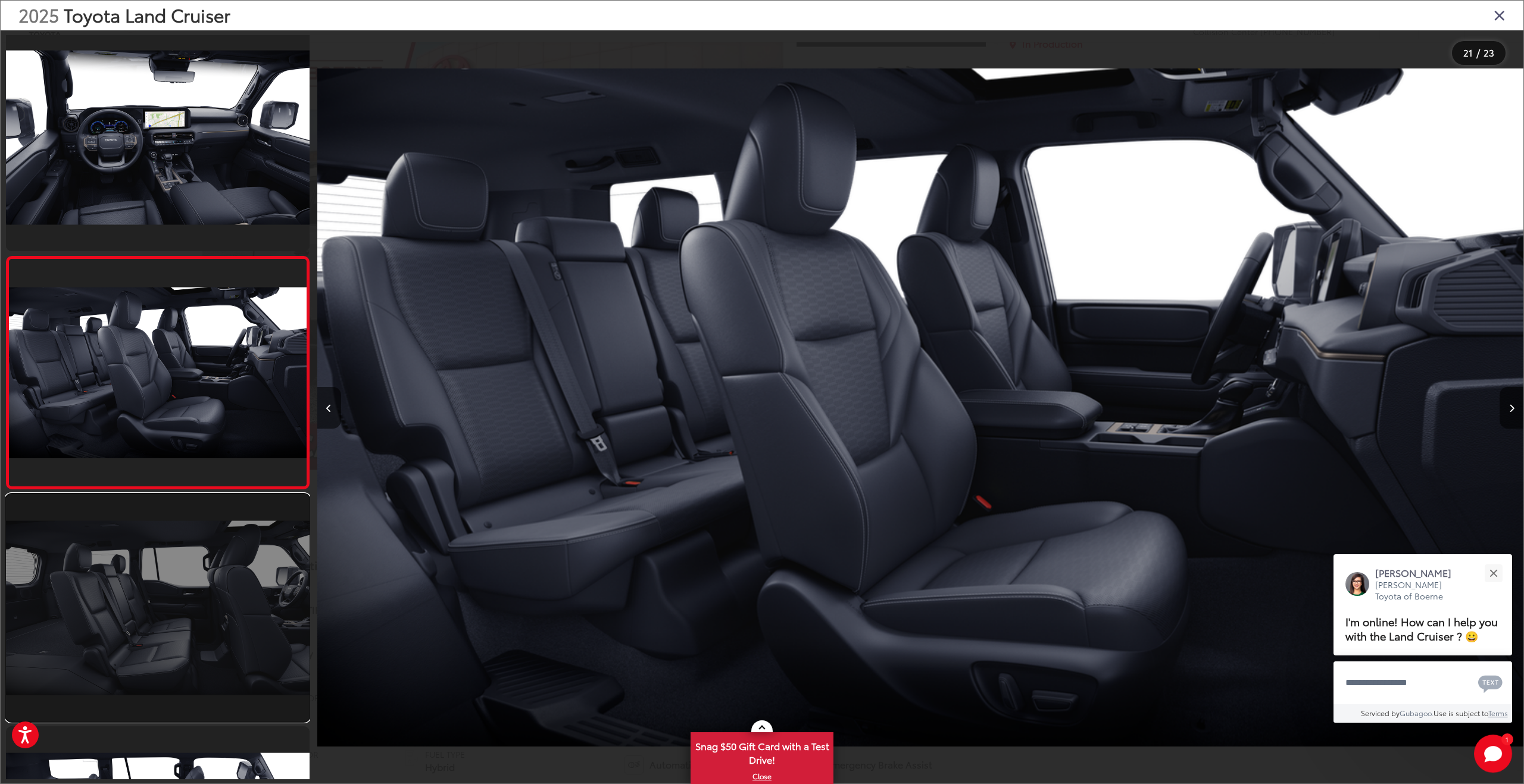
click at [177, 630] on link at bounding box center [158, 608] width 304 height 227
